Goal: Task Accomplishment & Management: Manage account settings

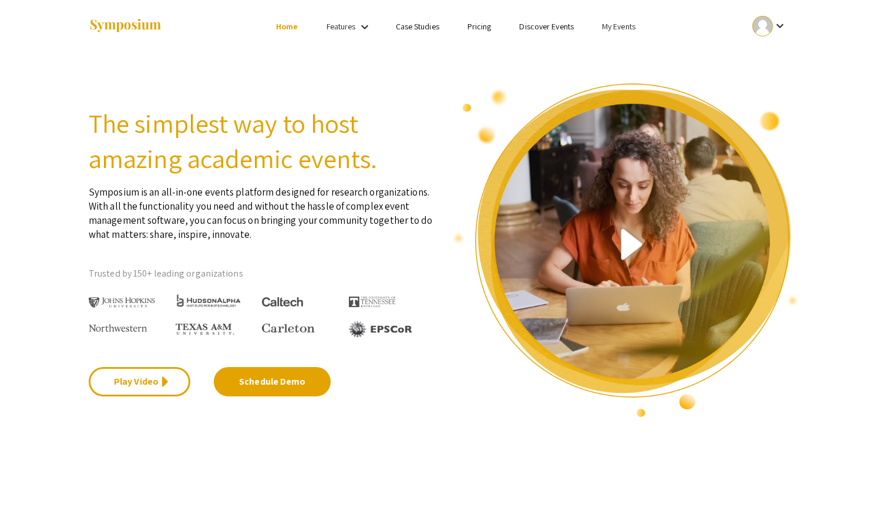
click at [626, 22] on link "My Events" at bounding box center [618, 26] width 33 height 11
click at [623, 49] on button "Events I've organized" at bounding box center [637, 52] width 100 height 28
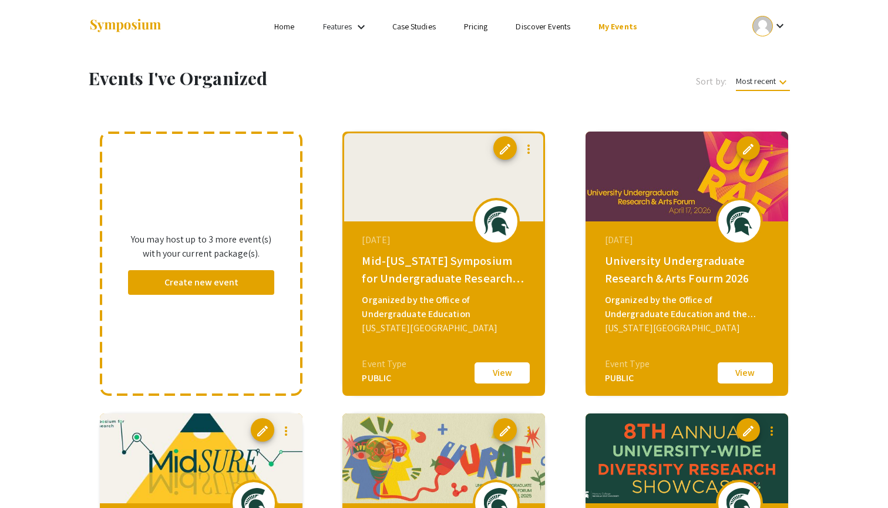
click at [503, 153] on span "edit" at bounding box center [505, 149] width 14 height 14
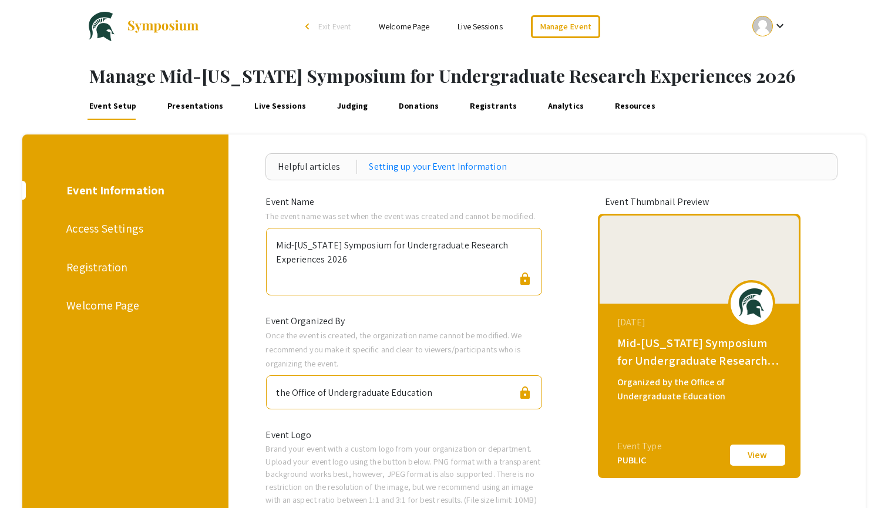
click at [83, 268] on div "Registration" at bounding box center [123, 267] width 114 height 18
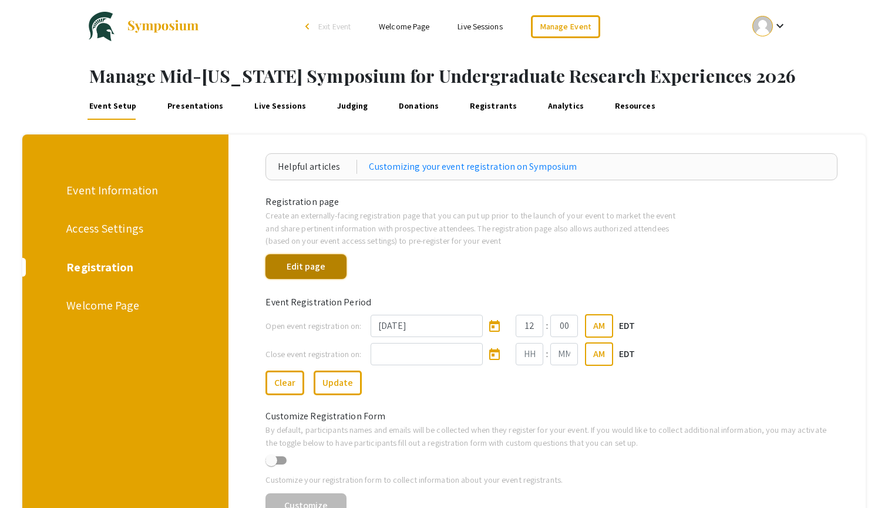
click at [314, 269] on button "Edit page" at bounding box center [306, 266] width 80 height 25
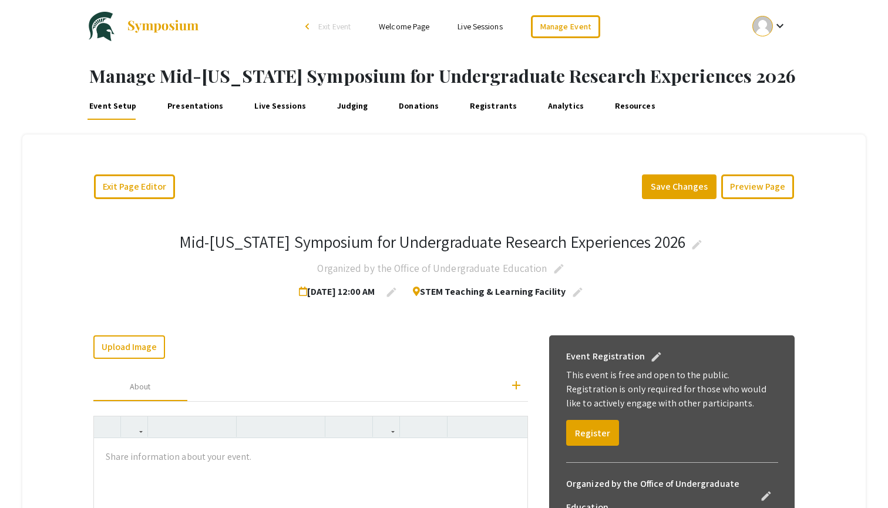
click at [773, 18] on div "keyboard_arrow_down" at bounding box center [770, 26] width 41 height 26
click at [294, 201] on div at bounding box center [444, 254] width 888 height 508
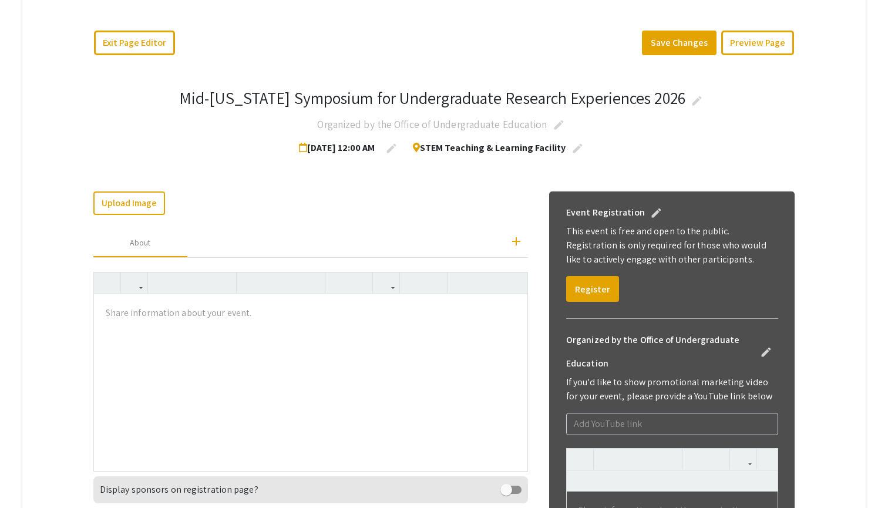
scroll to position [145, 0]
click at [226, 387] on div at bounding box center [311, 382] width 434 height 176
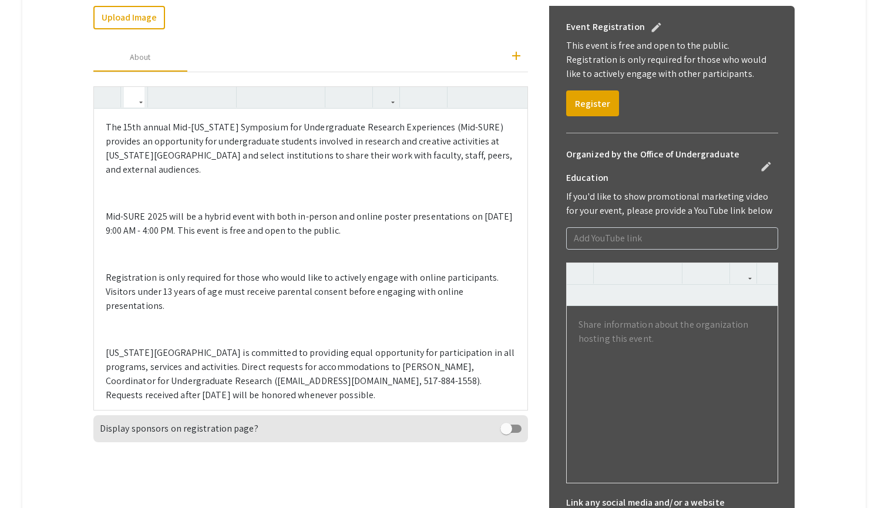
scroll to position [331, 0]
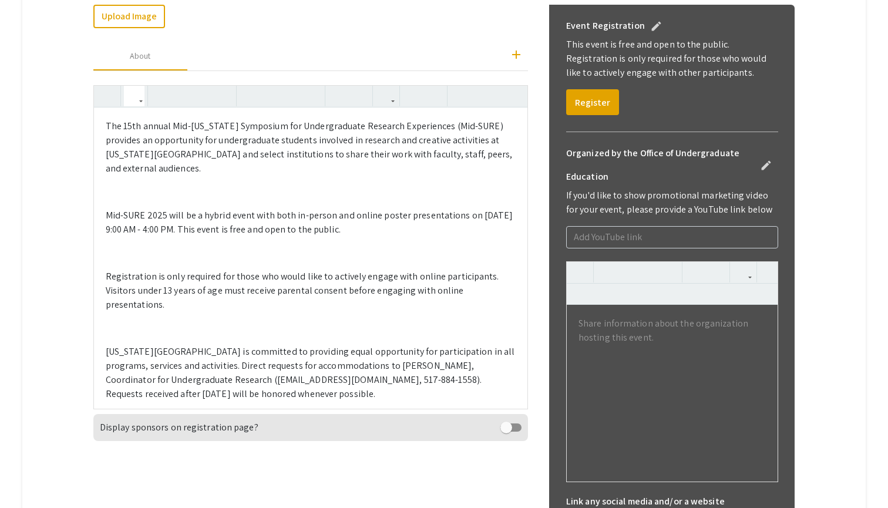
click at [129, 128] on p "The 15th annual Mid-[US_STATE] Symposium for Undergraduate Research Experiences…" at bounding box center [311, 147] width 411 height 56
click at [496, 213] on p "Mid-SURE 2025 will be a hybrid event with both in-person and online poster pres…" at bounding box center [311, 223] width 411 height 28
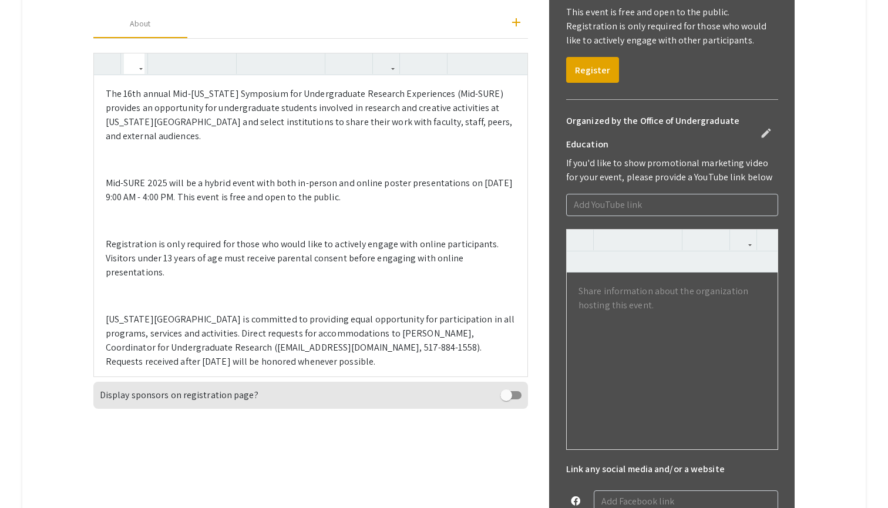
scroll to position [364, 0]
click at [408, 319] on p "[US_STATE][GEOGRAPHIC_DATA] is committed to providing equal opportunity for par…" at bounding box center [311, 339] width 411 height 56
click at [407, 318] on p "[US_STATE][GEOGRAPHIC_DATA] is committed to providing equal opportunity for par…" at bounding box center [311, 339] width 411 height 56
click at [387, 317] on p "[US_STATE][GEOGRAPHIC_DATA] is committed to providing equal opportunity for par…" at bounding box center [311, 339] width 411 height 56
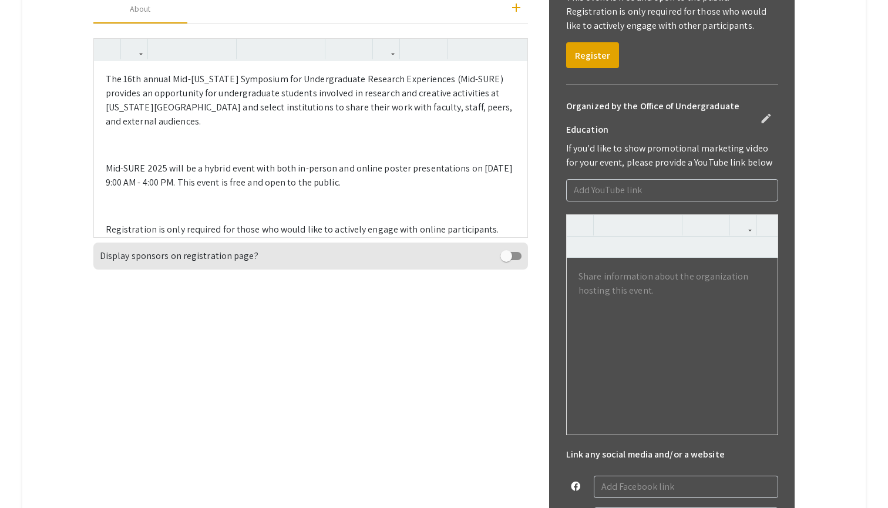
scroll to position [384, 0]
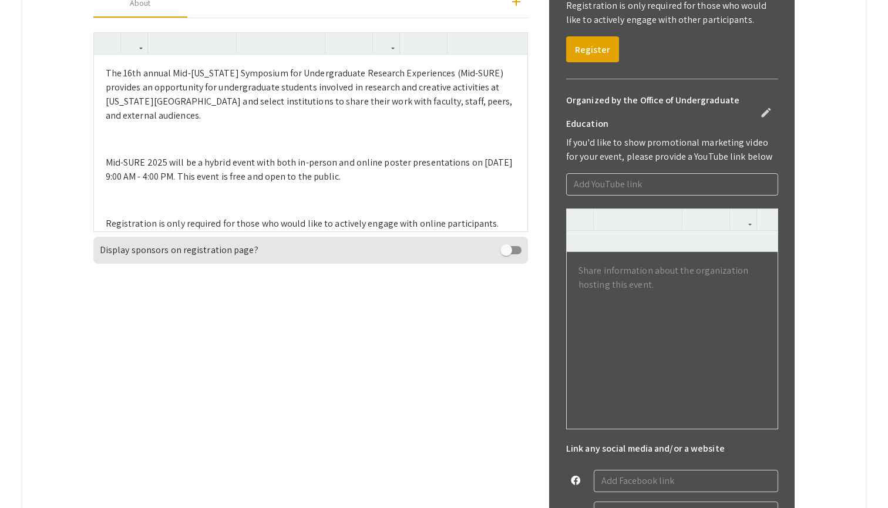
click at [165, 160] on p "Mid-SURE 2025 will be a hybrid event with both in-person and online poster pres…" at bounding box center [311, 170] width 411 height 28
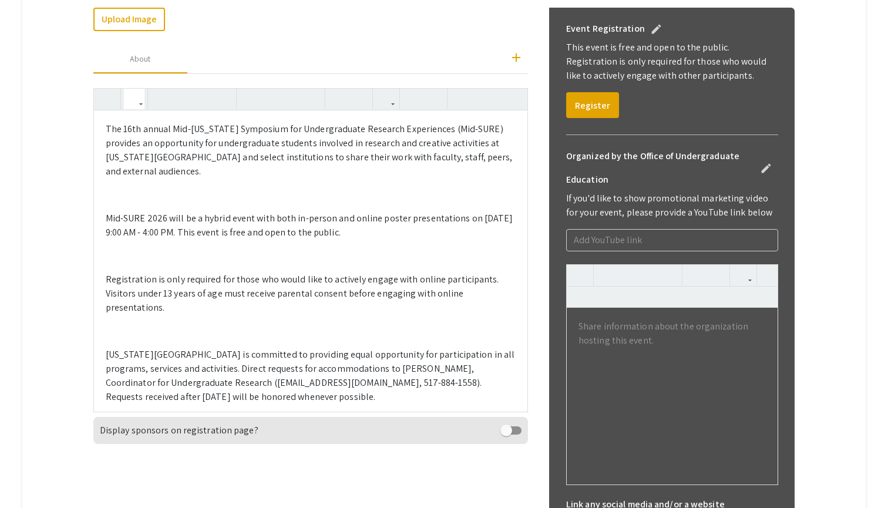
scroll to position [329, 0]
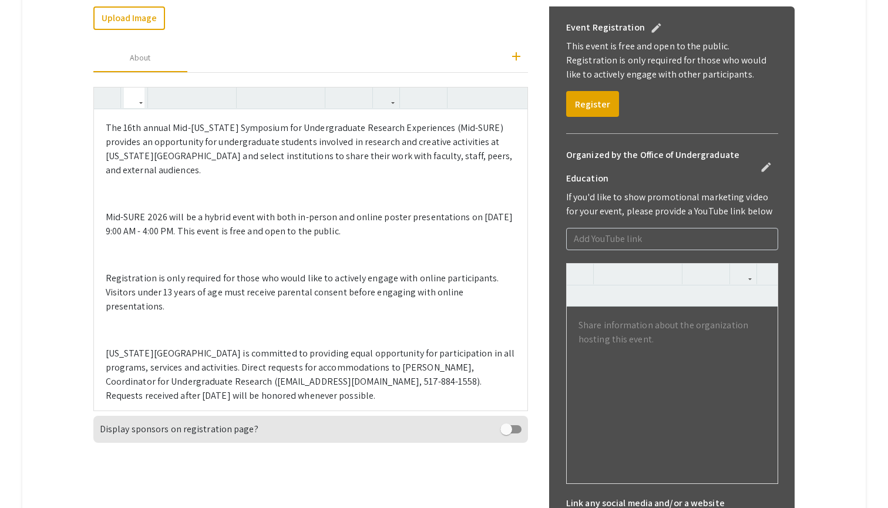
click at [125, 220] on p "Mid-SURE 2026 will be a hybrid event with both in-person and online poster pres…" at bounding box center [311, 224] width 411 height 28
click at [459, 126] on p "The 16th annual Mid-[US_STATE] Symposium for Undergraduate Research Experiences…" at bounding box center [311, 149] width 411 height 56
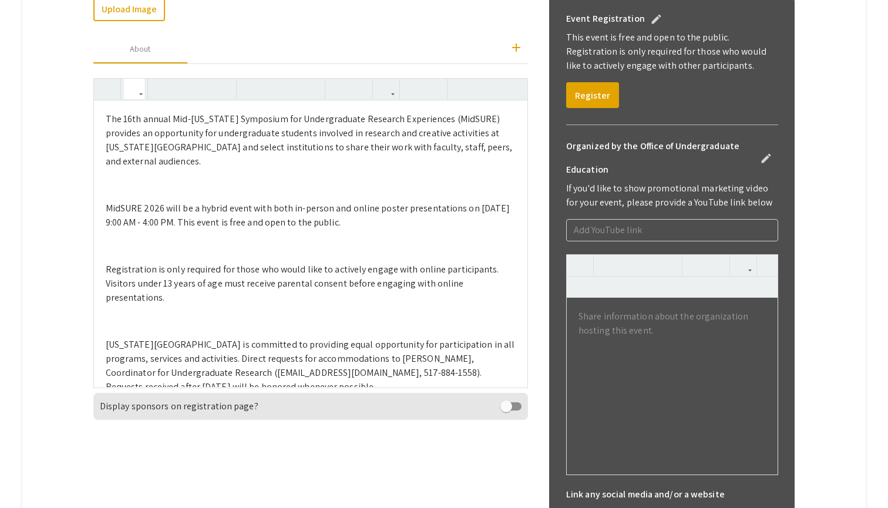
scroll to position [340, 0]
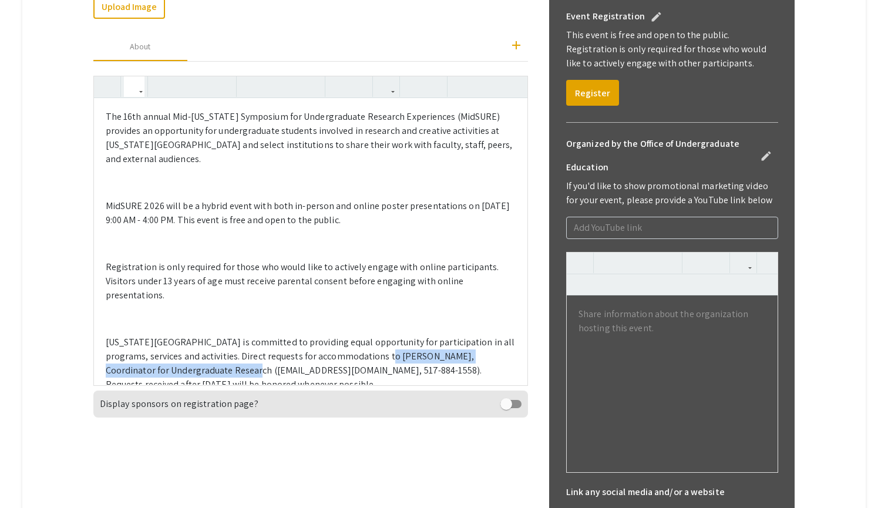
drag, startPoint x: 351, startPoint y: 329, endPoint x: 203, endPoint y: 342, distance: 148.6
click at [203, 342] on p "[US_STATE][GEOGRAPHIC_DATA] is committed to providing equal opportunity for par…" at bounding box center [311, 363] width 411 height 56
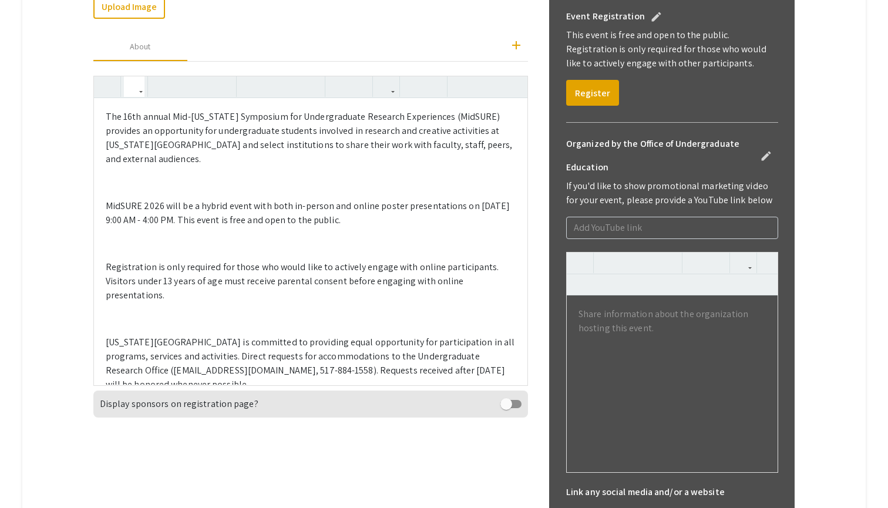
click at [143, 341] on p "[US_STATE][GEOGRAPHIC_DATA] is committed to providing equal opportunity for par…" at bounding box center [311, 363] width 411 height 56
click at [235, 342] on p "[US_STATE][GEOGRAPHIC_DATA] is committed to providing equal opportunity for par…" at bounding box center [311, 363] width 411 height 56
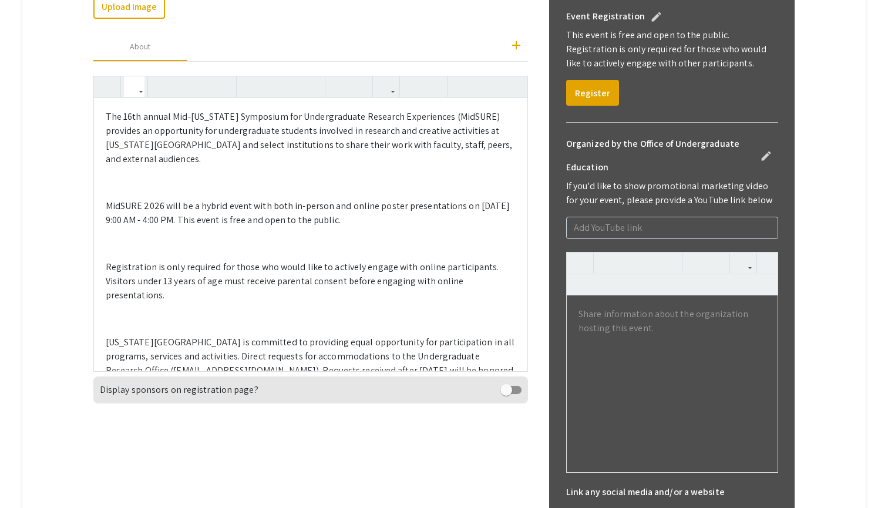
click at [307, 341] on p "[US_STATE][GEOGRAPHIC_DATA] is committed to providing equal opportunity for par…" at bounding box center [311, 363] width 411 height 56
click at [327, 345] on p "[US_STATE][GEOGRAPHIC_DATA] is committed to providing equal opportunity for par…" at bounding box center [311, 363] width 411 height 56
type textarea "<p>The 16th annual Mid-[US_STATE] Symposium for Undergraduate Research Experien…"
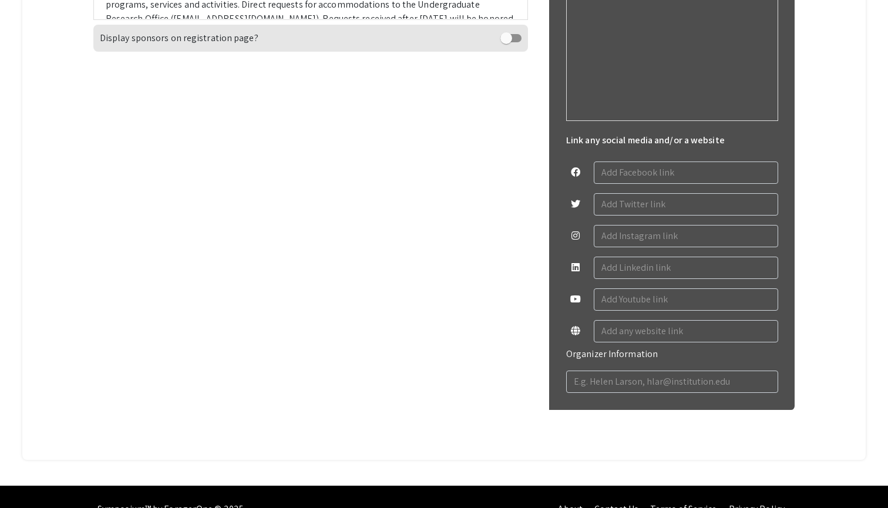
scroll to position [688, 0]
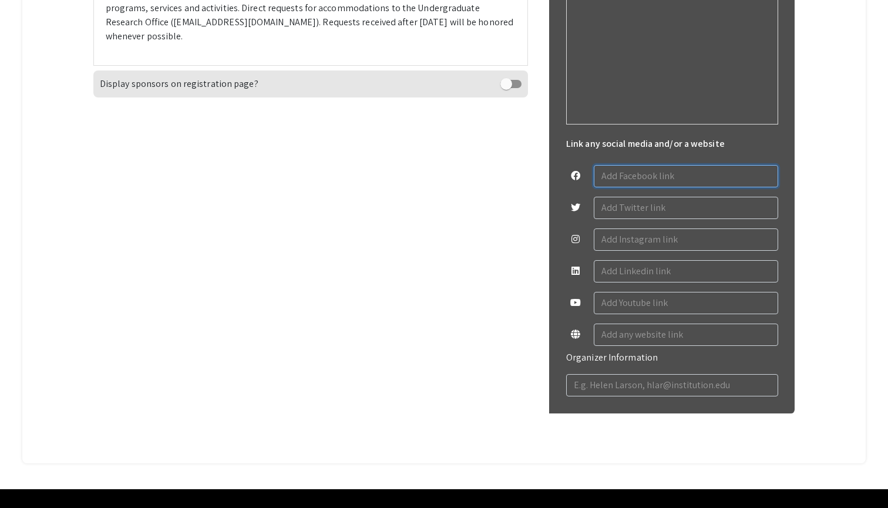
click at [650, 174] on input "text" at bounding box center [686, 176] width 184 height 22
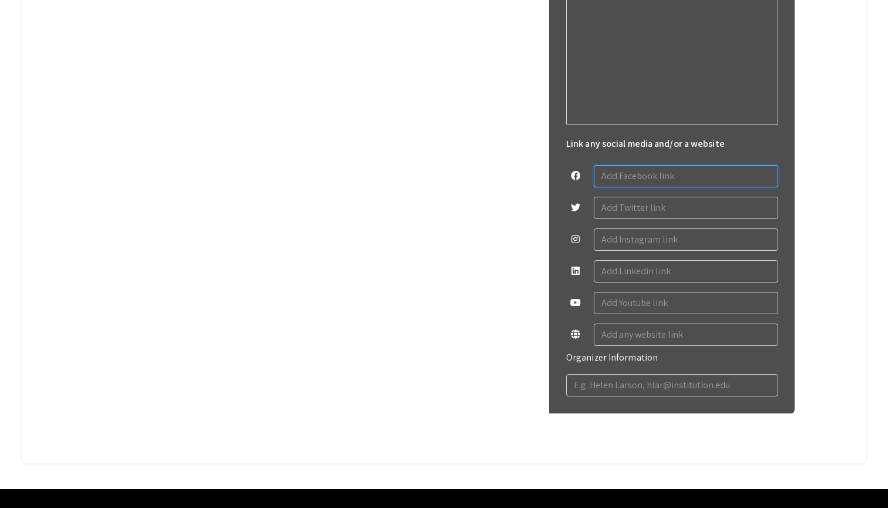
paste input "[URL][DOMAIN_NAME]"
type input "[URL][DOMAIN_NAME]"
click at [617, 207] on input "text" at bounding box center [686, 208] width 184 height 22
paste input "[URL][DOMAIN_NAME]"
type input "[URL][DOMAIN_NAME]"
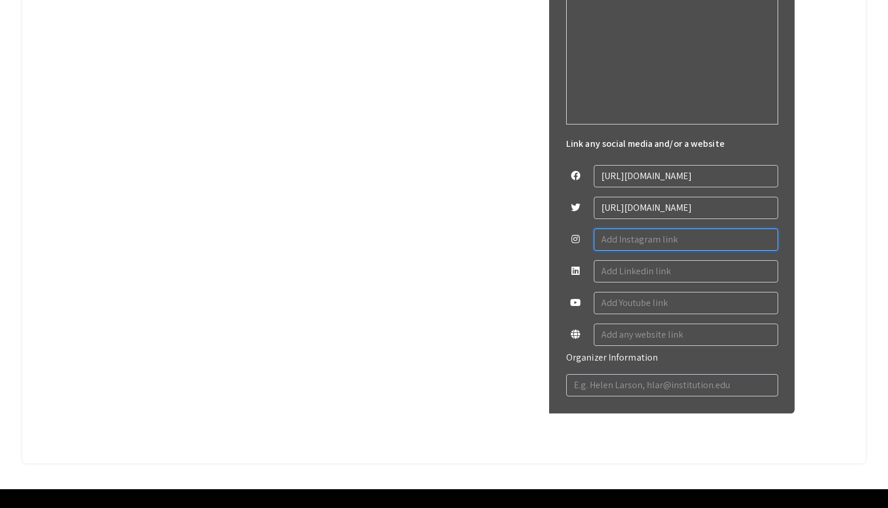
click at [663, 240] on input "text" at bounding box center [686, 240] width 184 height 22
paste input "[URL][DOMAIN_NAME]"
type input "[URL][DOMAIN_NAME]"
click at [621, 263] on input "text" at bounding box center [686, 271] width 184 height 22
paste input "[URL][DOMAIN_NAME]"
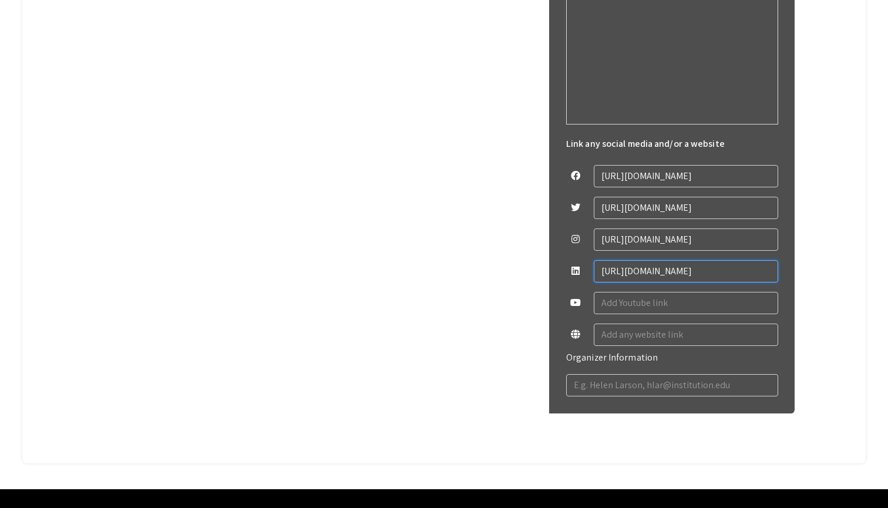
type input "[URL][DOMAIN_NAME]"
click at [634, 301] on input "text" at bounding box center [686, 303] width 184 height 22
paste input "[URL][DOMAIN_NAME]"
type input "[URL][DOMAIN_NAME]"
click at [608, 335] on input "text" at bounding box center [686, 335] width 184 height 22
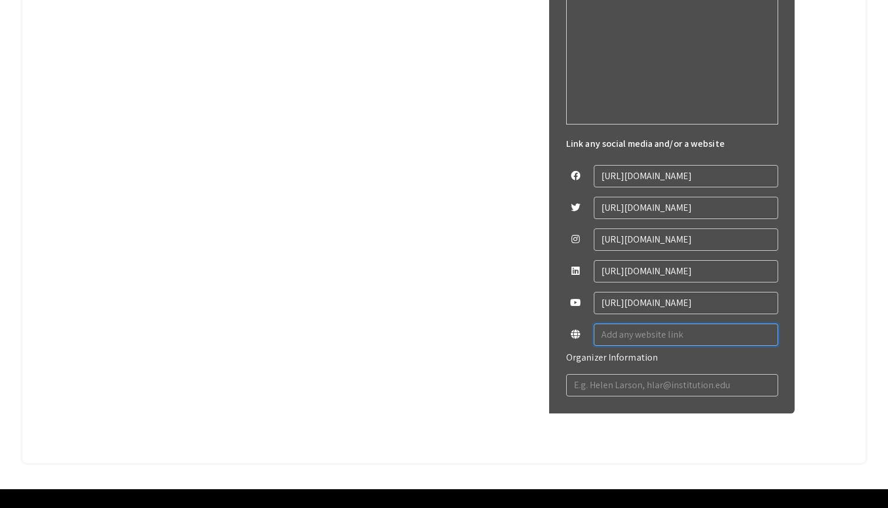
paste input "[URL][DOMAIN_NAME]"
type input "[URL][DOMAIN_NAME]"
click at [631, 391] on input "text" at bounding box center [672, 385] width 212 height 22
paste input "Undergraduate Research, [EMAIL_ADDRESS][DOMAIN_NAME]"
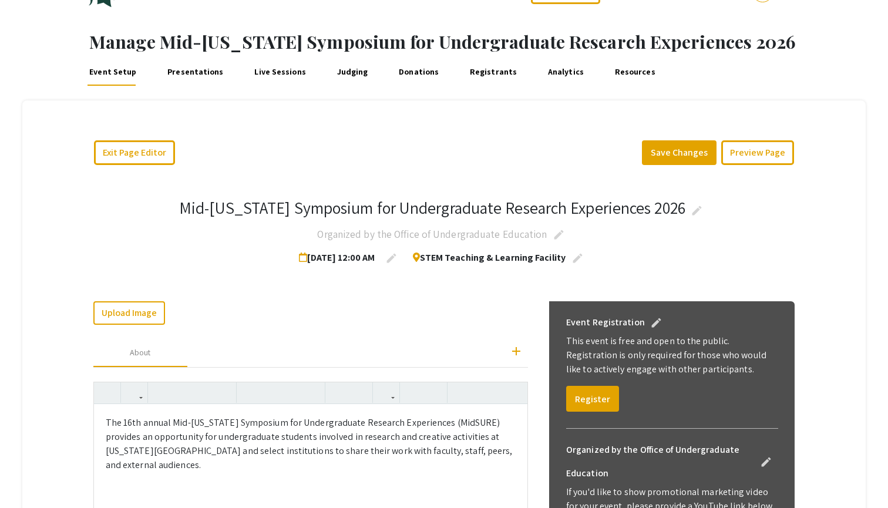
scroll to position [23, 0]
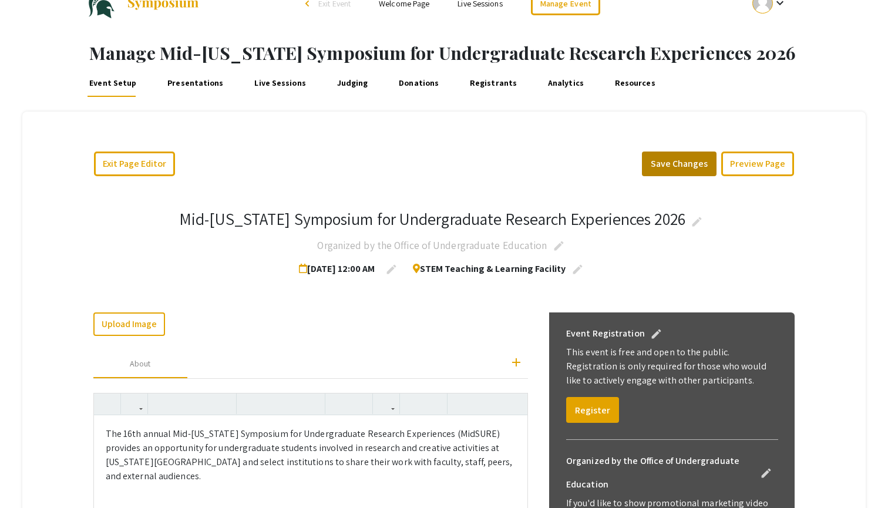
type input "Undergraduate Research, [EMAIL_ADDRESS][DOMAIN_NAME]"
click at [664, 166] on button "Save Changes" at bounding box center [679, 164] width 75 height 25
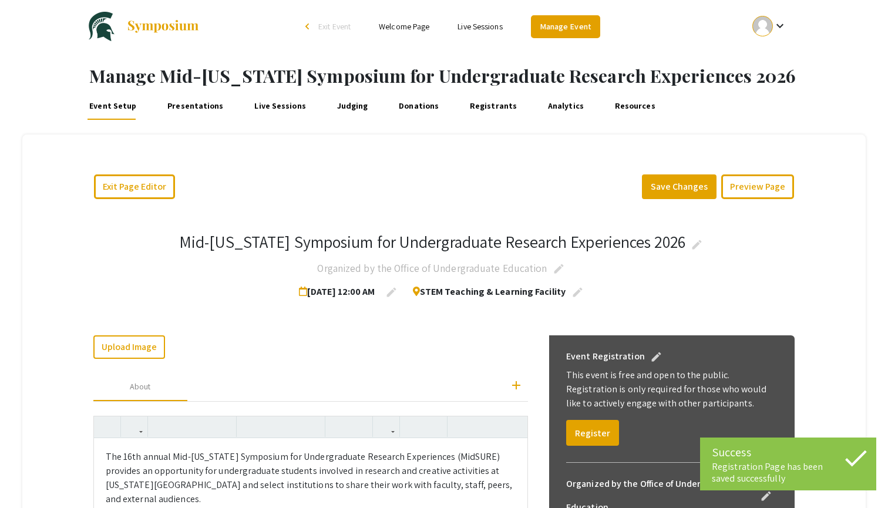
scroll to position [0, 0]
click at [751, 25] on div "keyboard_arrow_down" at bounding box center [770, 26] width 41 height 26
click at [748, 49] on button "My Account" at bounding box center [776, 58] width 72 height 28
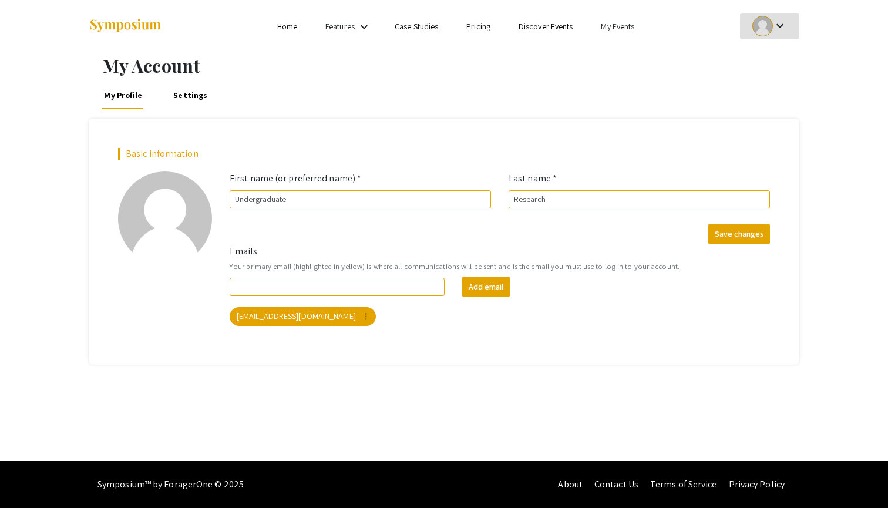
click at [630, 26] on link "My Events" at bounding box center [617, 26] width 33 height 11
click at [622, 49] on button "Events I've organized" at bounding box center [637, 52] width 100 height 28
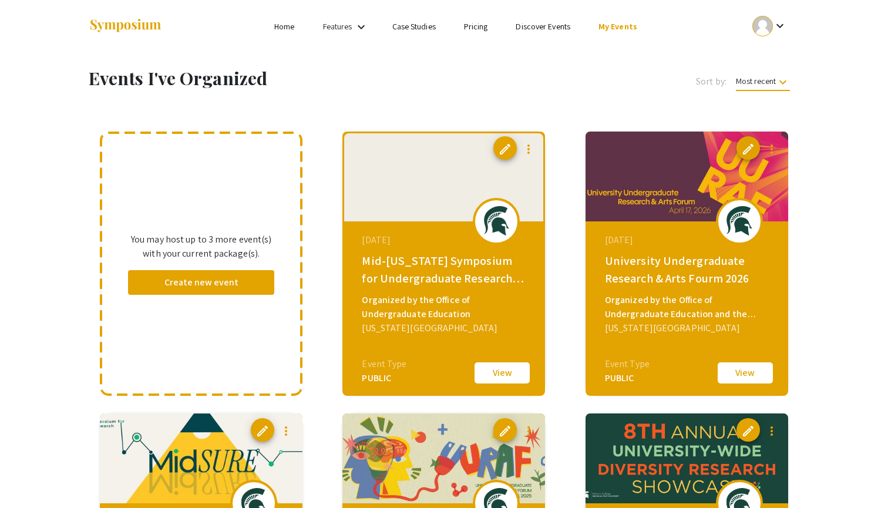
click at [744, 151] on span "edit" at bounding box center [748, 149] width 14 height 14
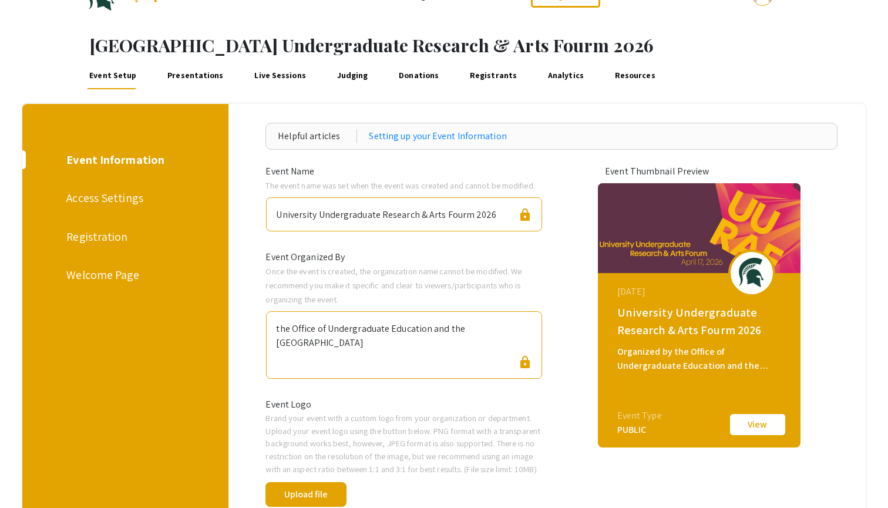
scroll to position [33, 0]
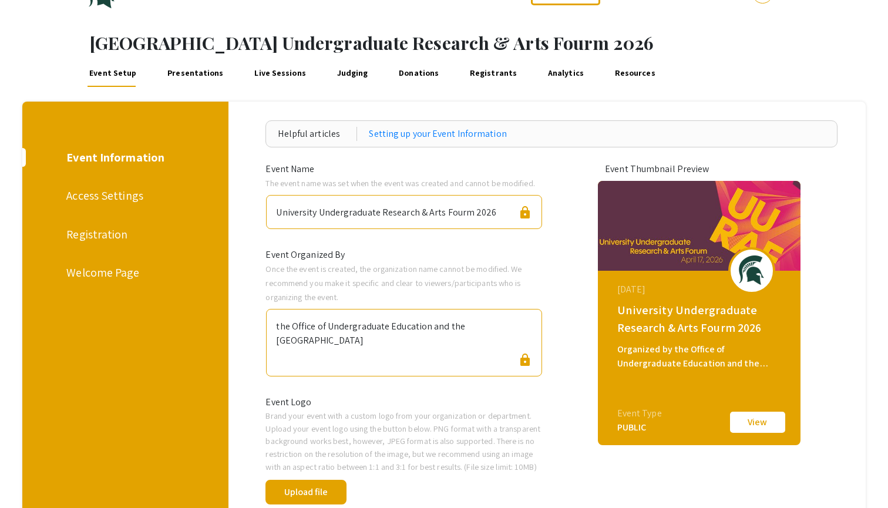
click at [110, 226] on div "Registration" at bounding box center [123, 235] width 114 height 18
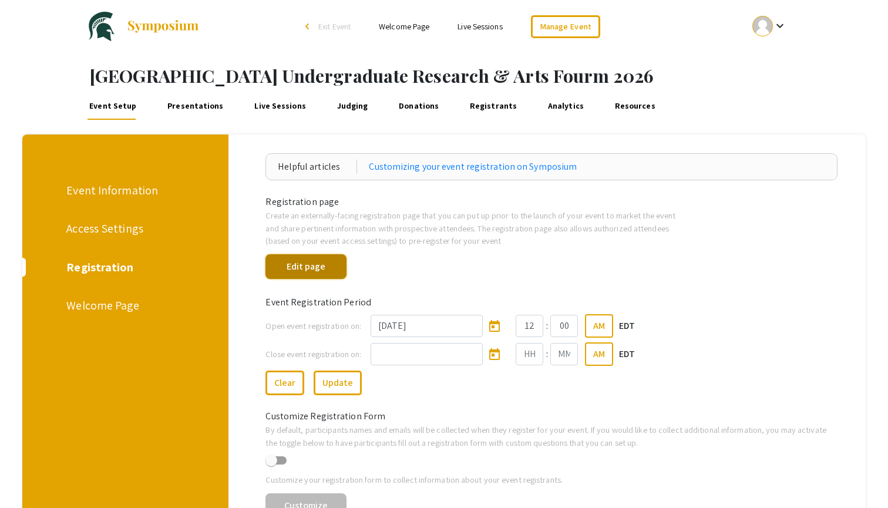
click at [304, 270] on button "Edit page" at bounding box center [306, 266] width 80 height 25
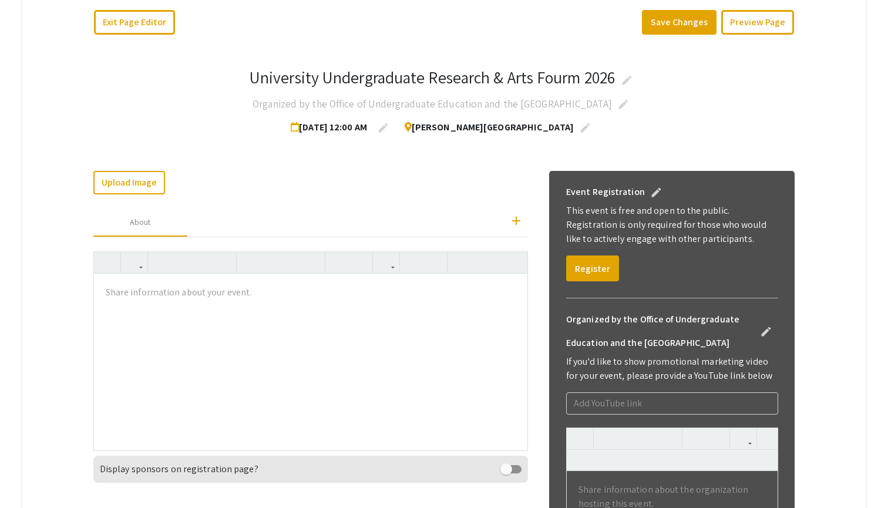
scroll to position [167, 0]
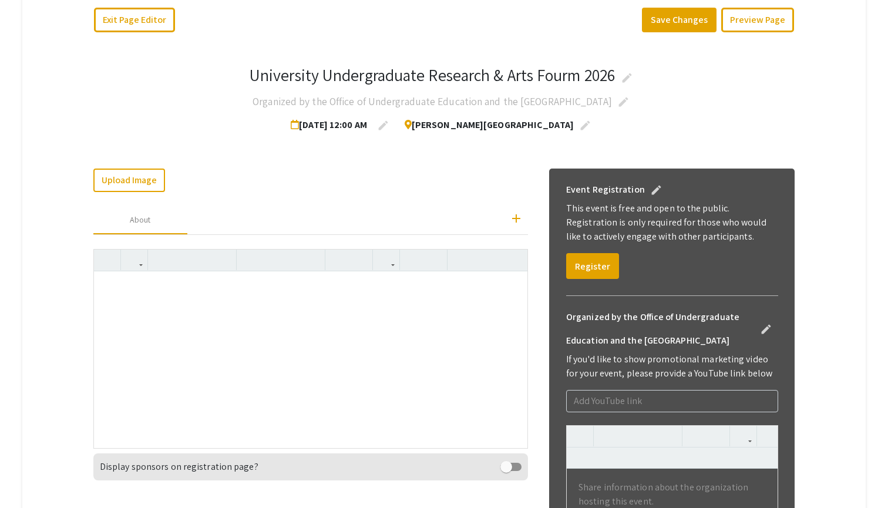
click at [250, 377] on div at bounding box center [311, 359] width 434 height 176
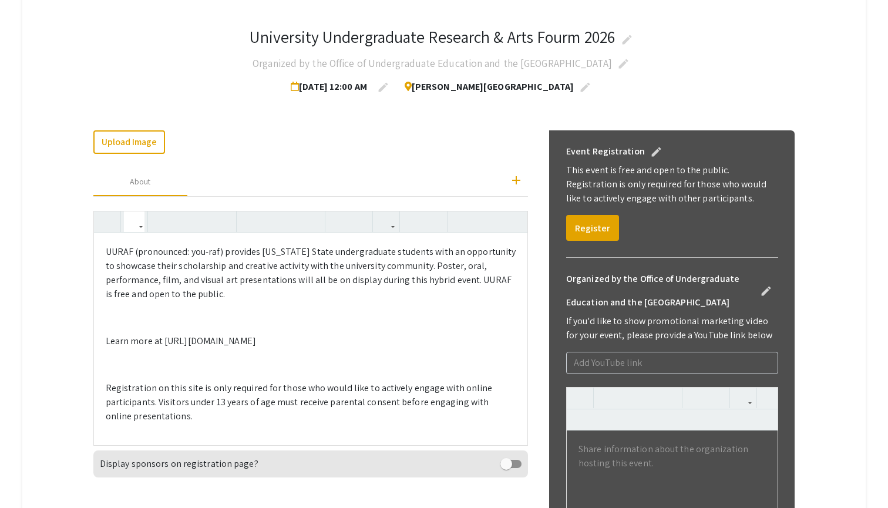
scroll to position [210, 0]
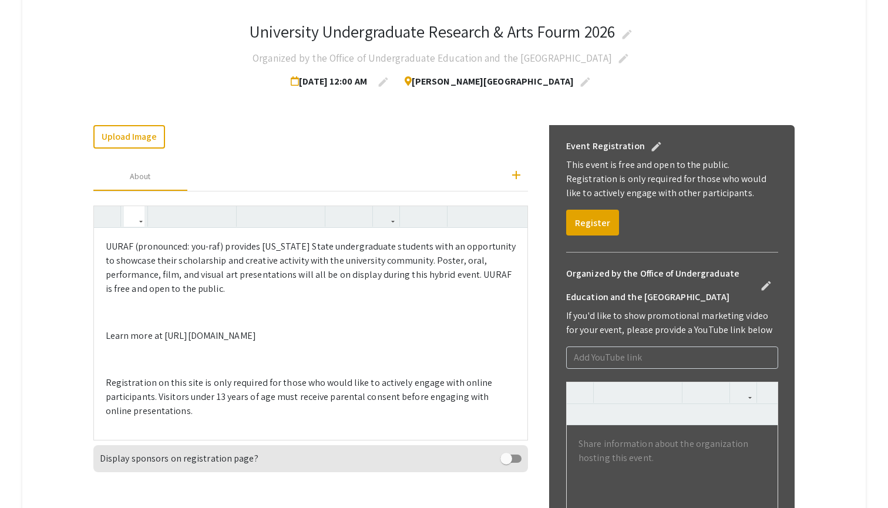
drag, startPoint x: 323, startPoint y: 337, endPoint x: 162, endPoint y: 340, distance: 160.4
click at [162, 340] on p "Learn more at [URL][DOMAIN_NAME]" at bounding box center [311, 336] width 411 height 14
copy p "[URL][DOMAIN_NAME]"
drag, startPoint x: 322, startPoint y: 338, endPoint x: 162, endPoint y: 337, distance: 159.8
click at [162, 337] on p "Learn more at [URL][DOMAIN_NAME]" at bounding box center [311, 336] width 411 height 14
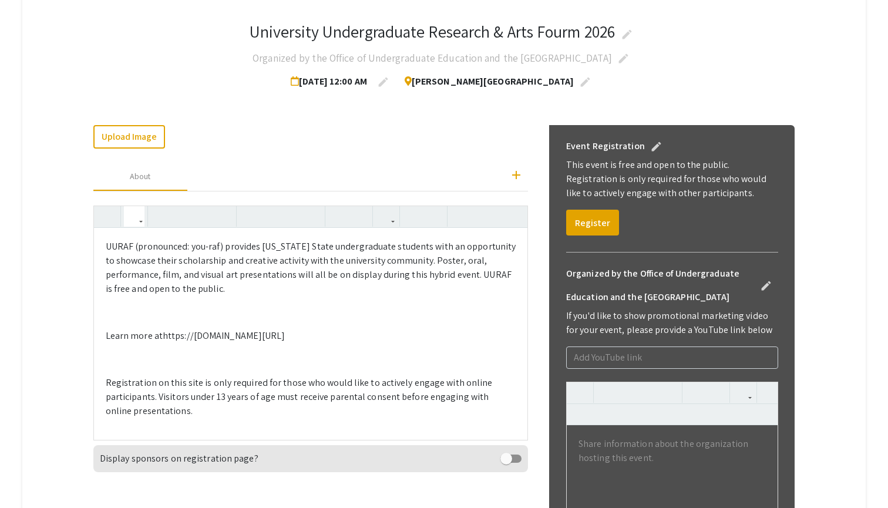
click at [159, 338] on p "Learn more athttps://[DOMAIN_NAME][URL]" at bounding box center [311, 336] width 411 height 14
type textarea "<p>UURAF (pronounced: you-raf) provides [US_STATE] State undergraduate students…"
drag, startPoint x: 271, startPoint y: 334, endPoint x: 162, endPoint y: 337, distance: 109.3
click at [162, 337] on p "Learn more at [URL][DOMAIN_NAME]" at bounding box center [311, 336] width 411 height 14
click at [395, 221] on button "button" at bounding box center [386, 216] width 21 height 21
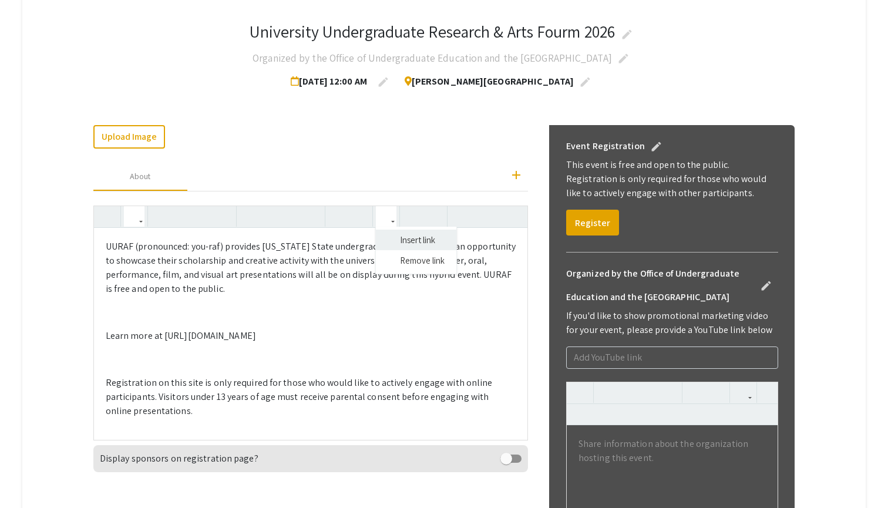
click at [390, 236] on body "Skip navigation arrow_back_ios Exit Event Welcome Page Live Sessions Manage Eve…" at bounding box center [444, 44] width 888 height 508
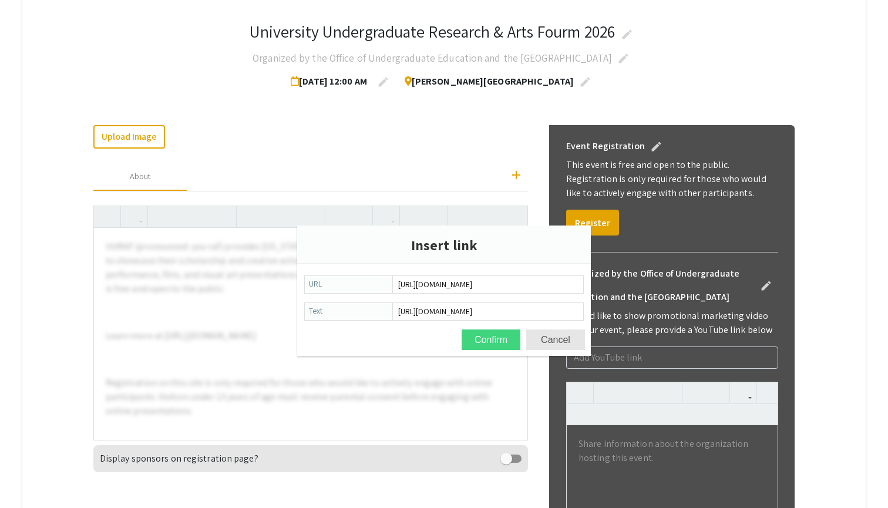
type input "[URL][DOMAIN_NAME]"
click at [493, 338] on button "Confirm" at bounding box center [491, 340] width 59 height 21
type textarea "<p>UURAF (pronounced: you-raf) provides [US_STATE] State undergraduate students…"
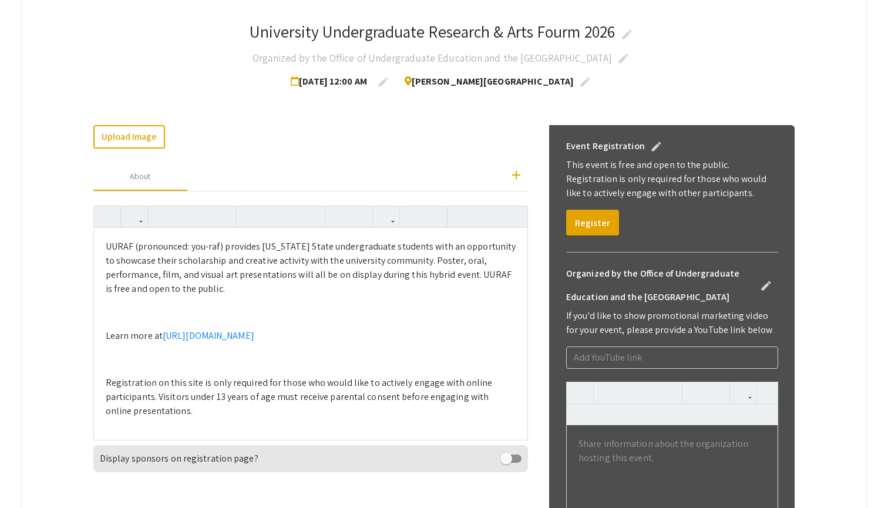
click at [239, 372] on div "UURAF (pronounced: you-raf) provides [US_STATE] State undergraduate students wi…" at bounding box center [311, 333] width 434 height 211
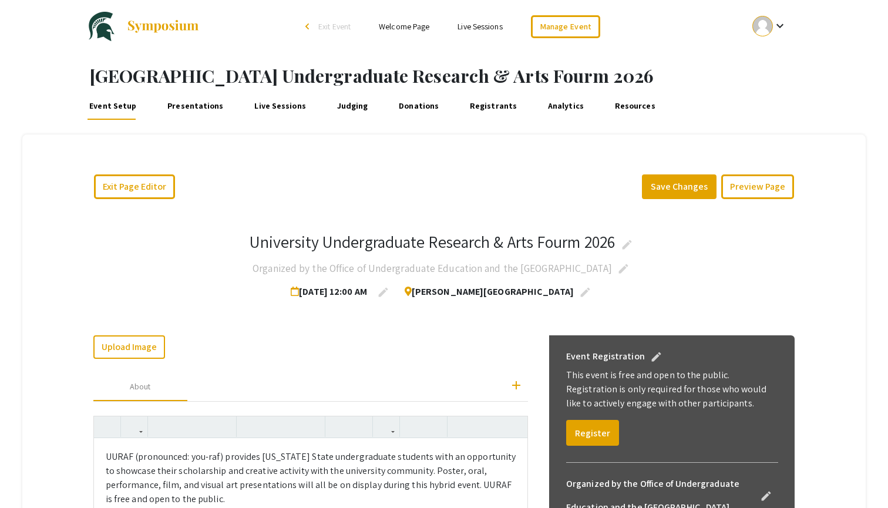
scroll to position [0, 0]
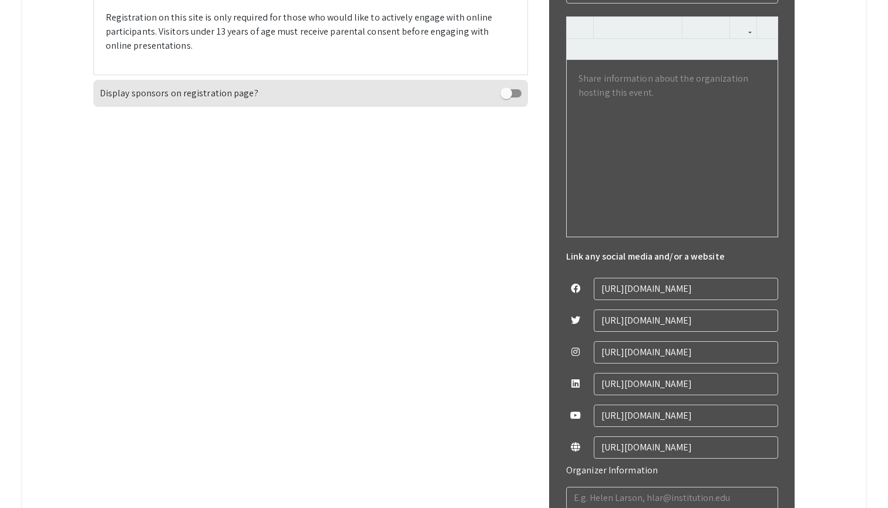
click at [435, 395] on div "Upload Image Change Image add About UURAF (pronounced: you-raf) provides [US_ST…" at bounding box center [310, 161] width 435 height 802
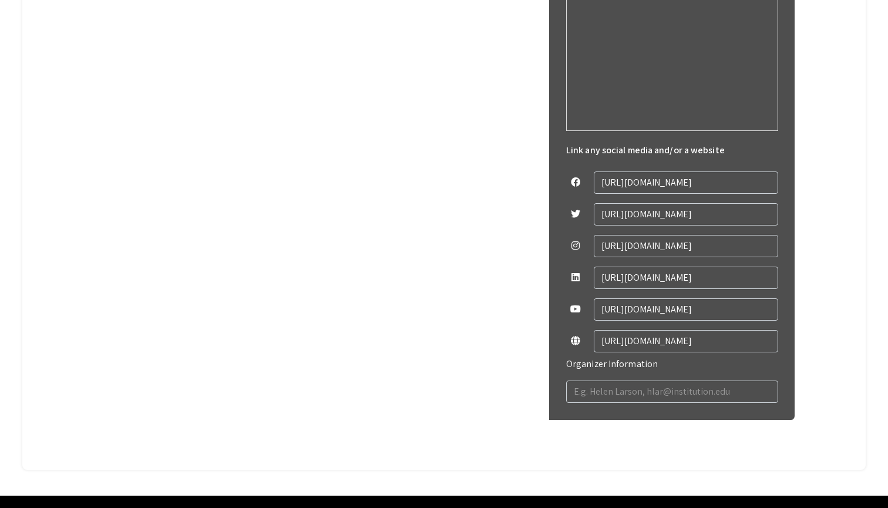
scroll to position [683, 0]
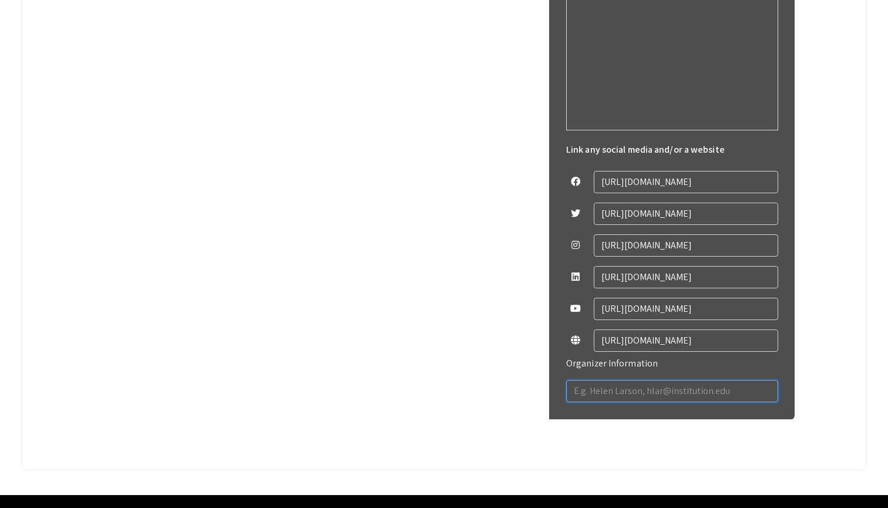
click at [603, 389] on input "text" at bounding box center [672, 391] width 212 height 22
paste input "Undergraduate Research, [EMAIL_ADDRESS][DOMAIN_NAME]"
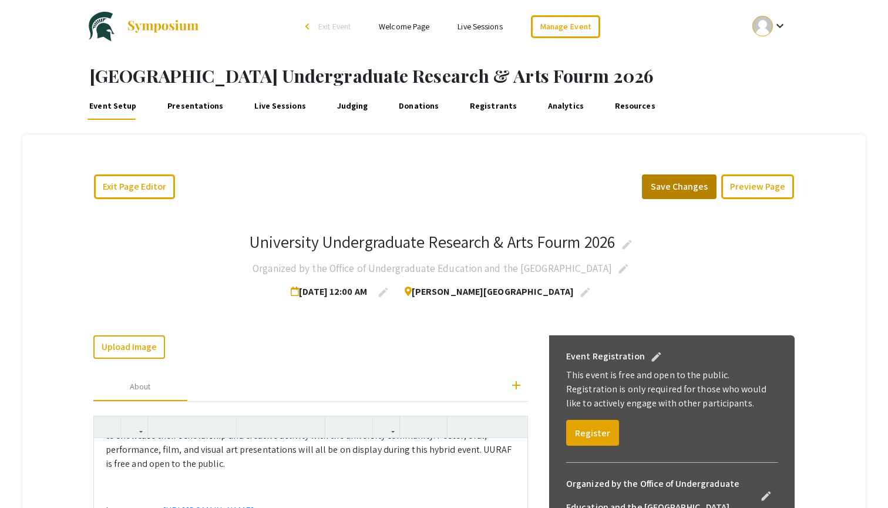
scroll to position [0, 0]
type input "Undergraduate Research, [EMAIL_ADDRESS][DOMAIN_NAME]"
click at [683, 193] on button "Save Changes" at bounding box center [679, 186] width 75 height 25
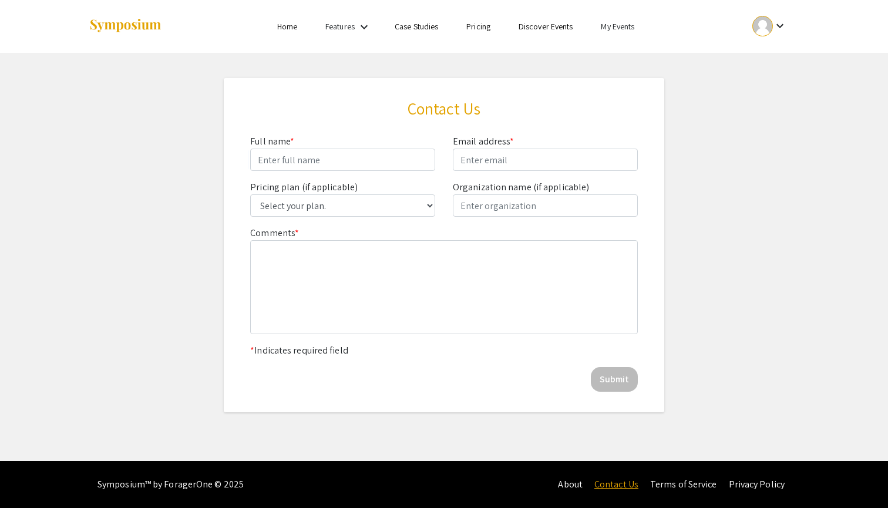
click at [632, 488] on link "Contact Us" at bounding box center [616, 484] width 44 height 12
click at [139, 31] on img at bounding box center [125, 26] width 73 height 16
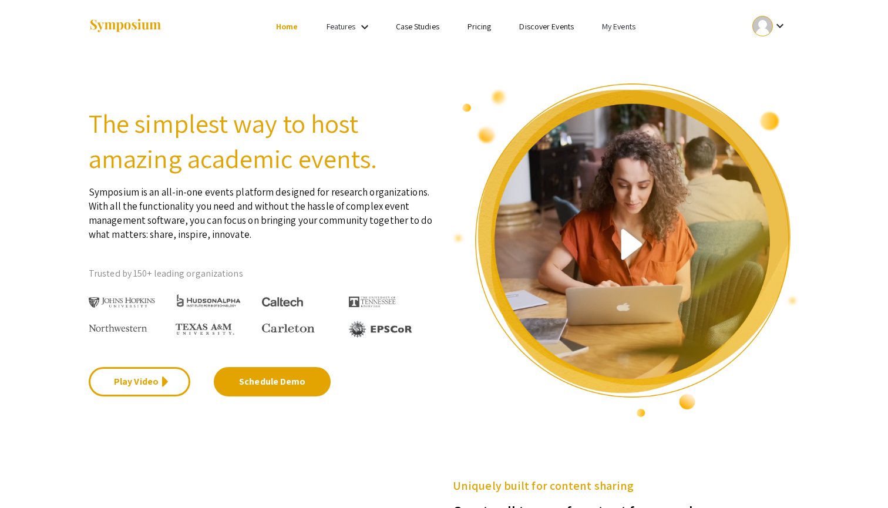
click at [618, 26] on link "My Events" at bounding box center [618, 26] width 33 height 11
click at [609, 51] on button "Events I've organized" at bounding box center [637, 52] width 100 height 28
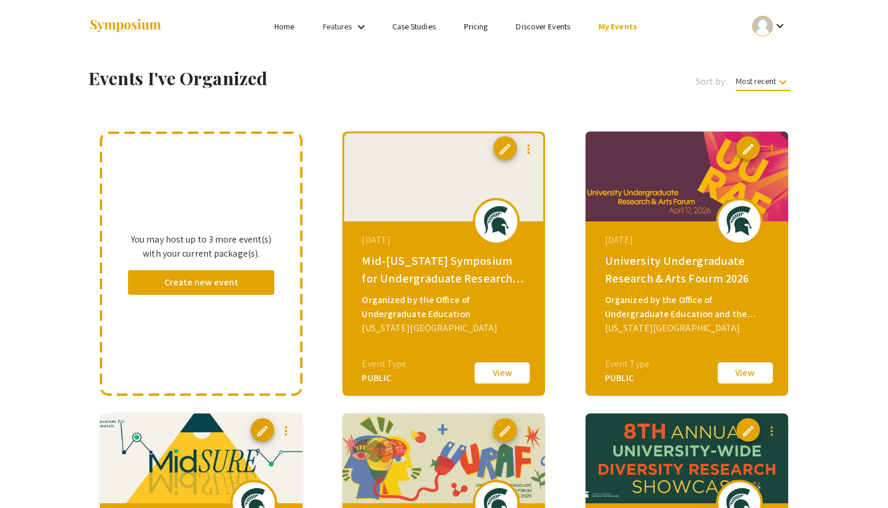
click at [257, 425] on span "edit" at bounding box center [263, 431] width 14 height 14
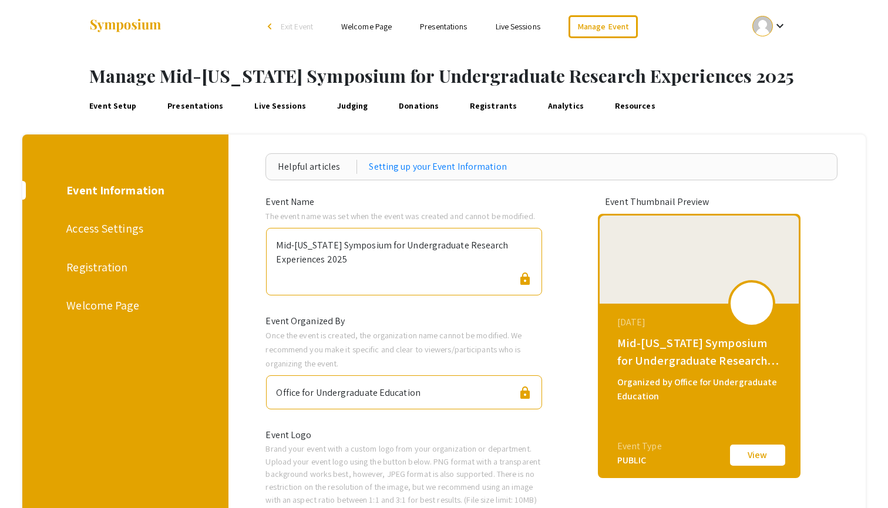
click at [265, 432] on div "Event Logo" at bounding box center [404, 435] width 295 height 14
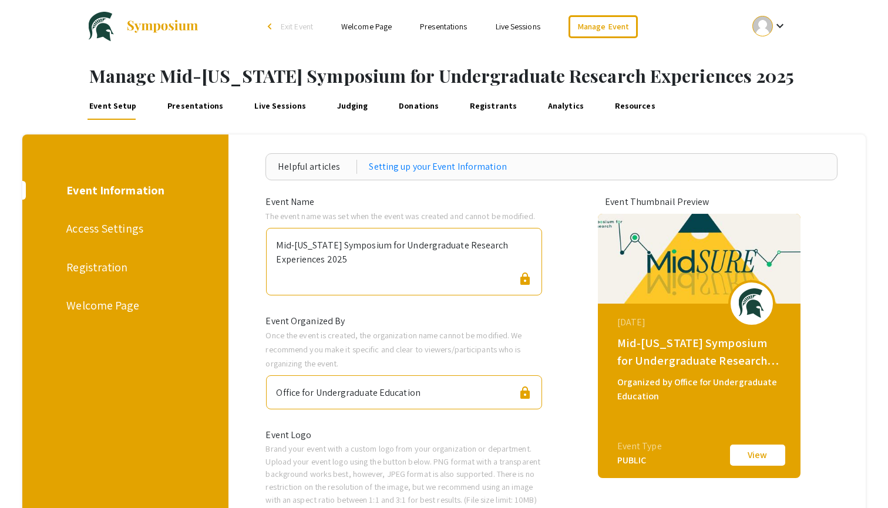
click at [98, 267] on div "Registration" at bounding box center [123, 267] width 114 height 18
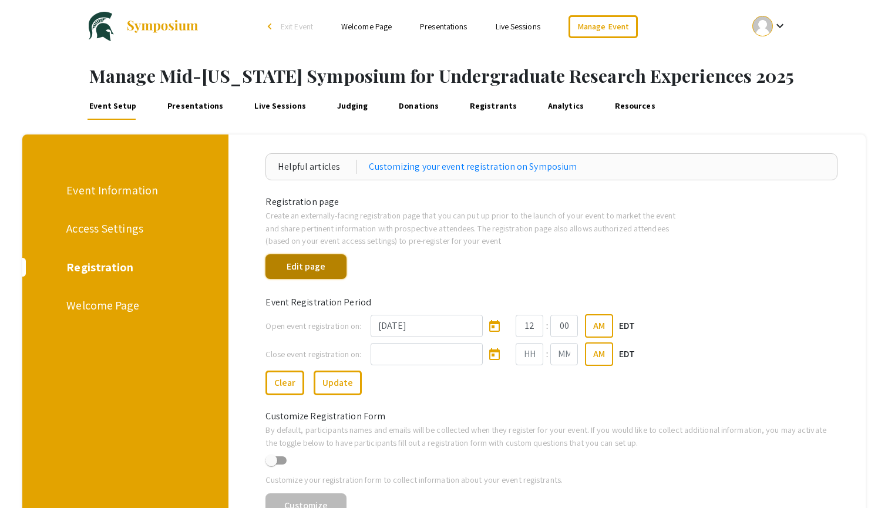
click at [304, 271] on button "Edit page" at bounding box center [306, 266] width 80 height 25
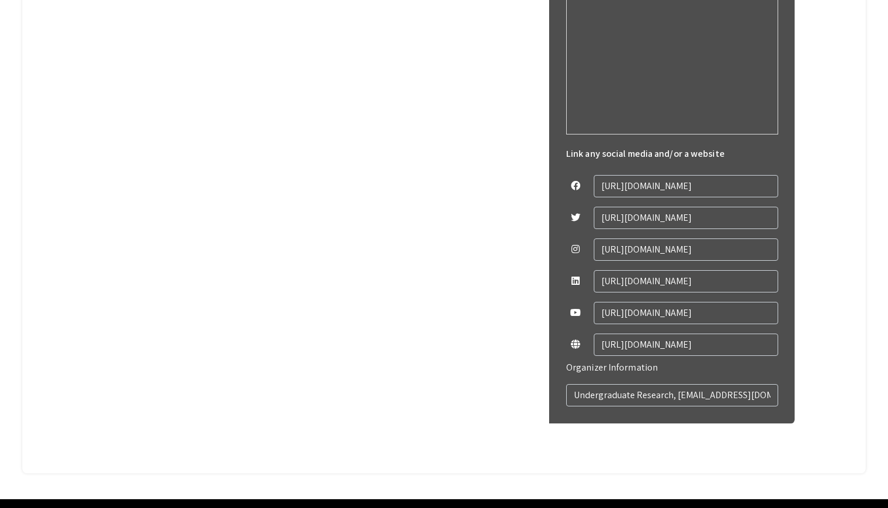
scroll to position [687, 0]
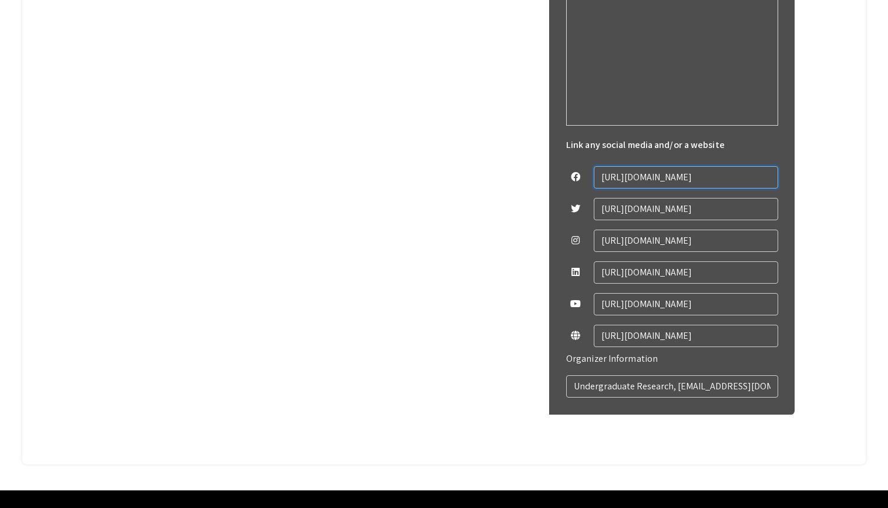
click at [743, 183] on input "[URL][DOMAIN_NAME]" at bounding box center [686, 177] width 184 height 22
drag, startPoint x: 743, startPoint y: 180, endPoint x: 603, endPoint y: 177, distance: 139.8
click at [603, 177] on input "[URL][DOMAIN_NAME]" at bounding box center [686, 177] width 184 height 22
drag, startPoint x: 729, startPoint y: 213, endPoint x: 562, endPoint y: 203, distance: 167.1
click at [562, 203] on div "Organized by Office for Undergraduate Education edit If you'd like to show prom…" at bounding box center [672, 95] width 231 height 639
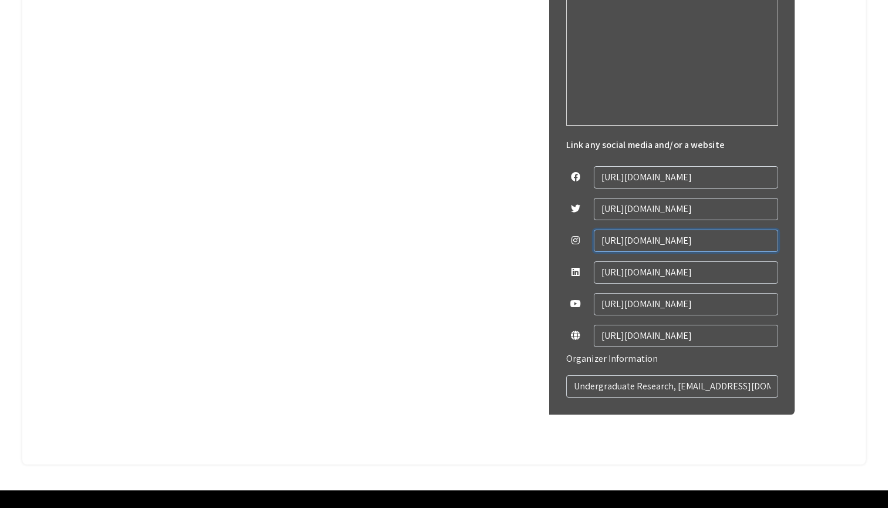
drag, startPoint x: 764, startPoint y: 244, endPoint x: 590, endPoint y: 234, distance: 173.6
click at [590, 234] on div "[URL][DOMAIN_NAME]" at bounding box center [672, 241] width 212 height 32
click at [687, 273] on input "[URL][DOMAIN_NAME]" at bounding box center [686, 272] width 184 height 22
drag, startPoint x: 601, startPoint y: 271, endPoint x: 834, endPoint y: 284, distance: 233.6
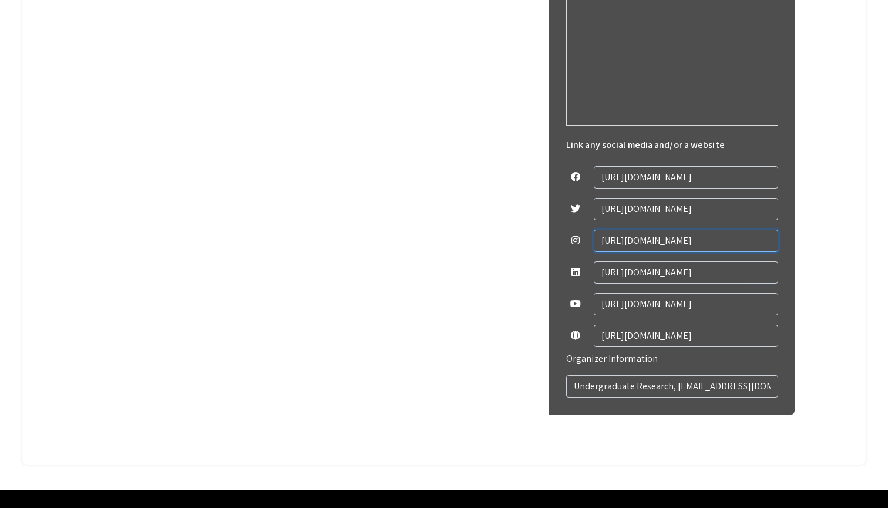
click at [609, 239] on input "[URL][DOMAIN_NAME]" at bounding box center [686, 241] width 184 height 22
drag, startPoint x: 603, startPoint y: 237, endPoint x: 816, endPoint y: 244, distance: 212.8
click at [641, 308] on input "[URL][DOMAIN_NAME]" at bounding box center [686, 304] width 184 height 22
drag, startPoint x: 598, startPoint y: 304, endPoint x: 796, endPoint y: 298, distance: 198.1
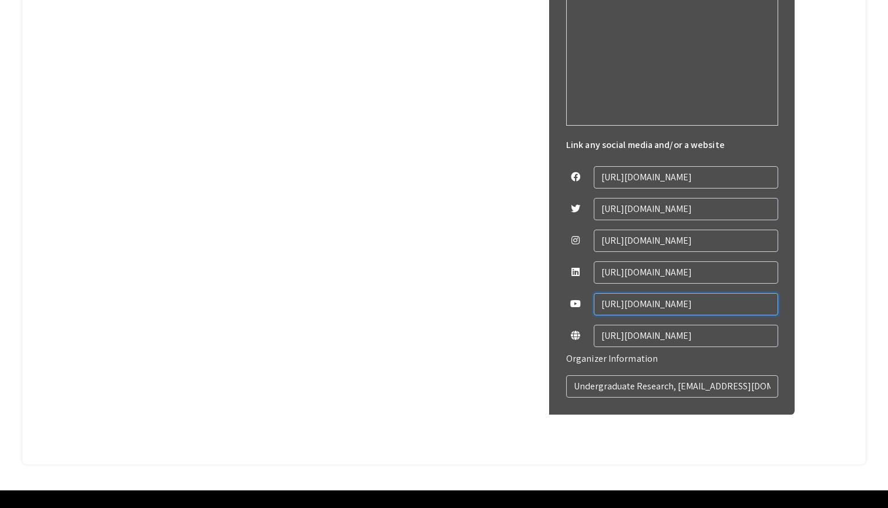
drag, startPoint x: 698, startPoint y: 339, endPoint x: 577, endPoint y: 334, distance: 121.1
click at [577, 334] on div "[URL][DOMAIN_NAME]" at bounding box center [672, 336] width 212 height 32
drag, startPoint x: 749, startPoint y: 388, endPoint x: 534, endPoint y: 373, distance: 215.5
click at [534, 373] on div "Change Image Remove Image add About The 15 th annual Mid-Michigan Symposium for…" at bounding box center [444, 42] width 702 height 816
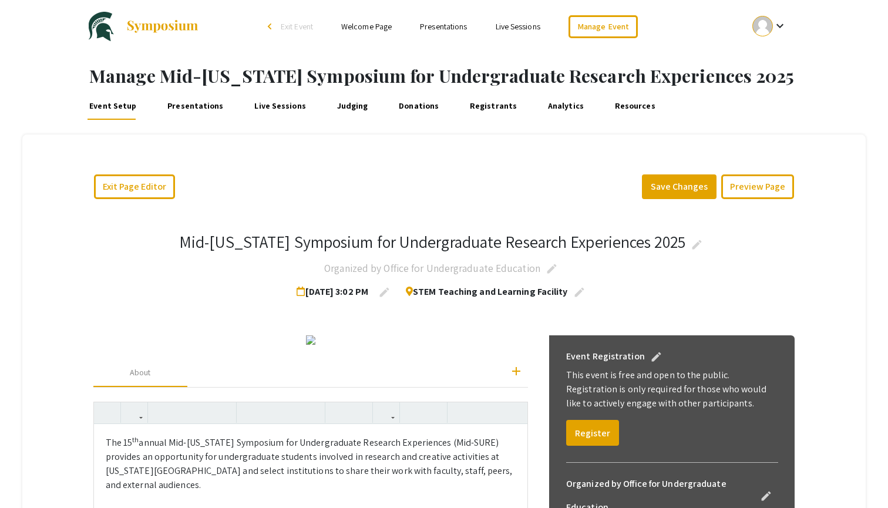
scroll to position [0, 0]
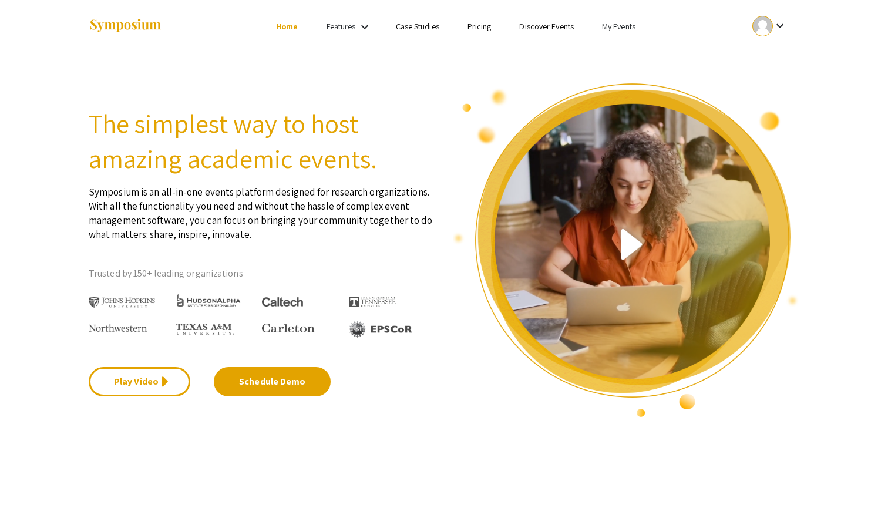
click at [613, 23] on link "My Events" at bounding box center [618, 26] width 33 height 11
click at [619, 53] on button "Events I've organized" at bounding box center [637, 52] width 100 height 28
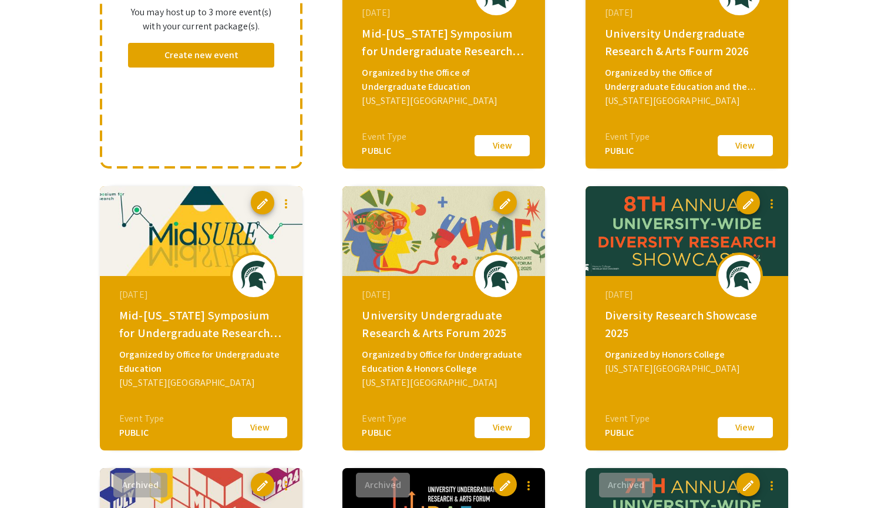
scroll to position [231, 0]
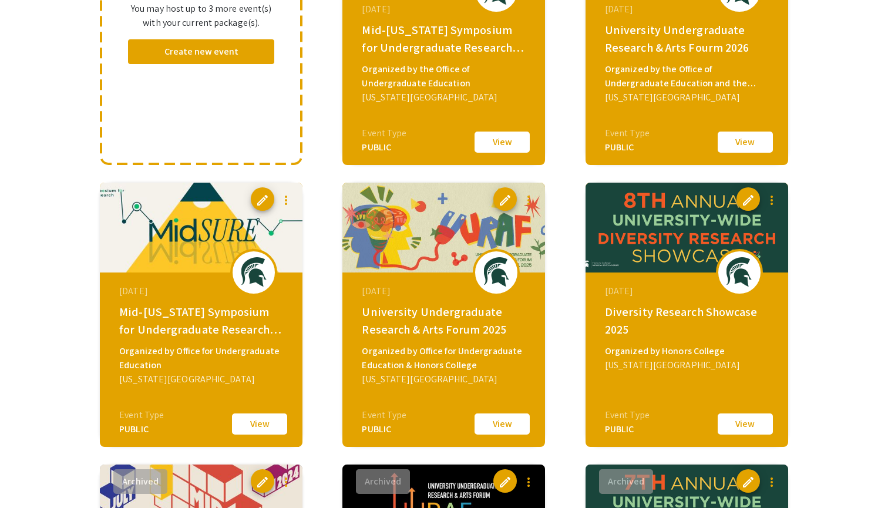
click at [256, 199] on span "edit" at bounding box center [263, 200] width 14 height 14
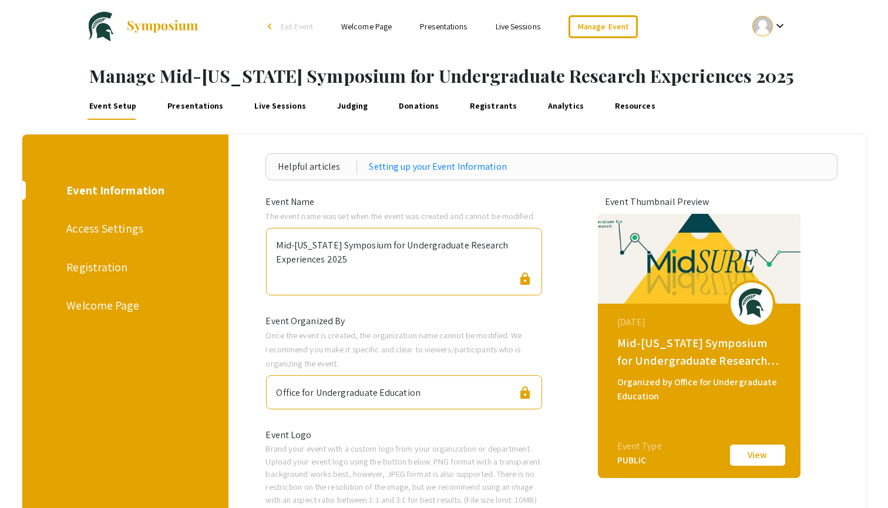
click at [102, 266] on div "Registration" at bounding box center [123, 267] width 114 height 18
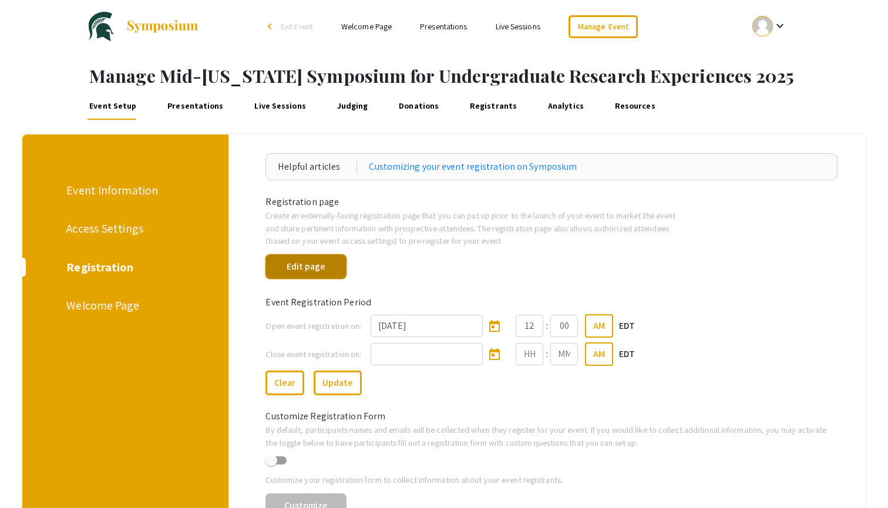
click at [293, 276] on button "Edit page" at bounding box center [306, 266] width 80 height 25
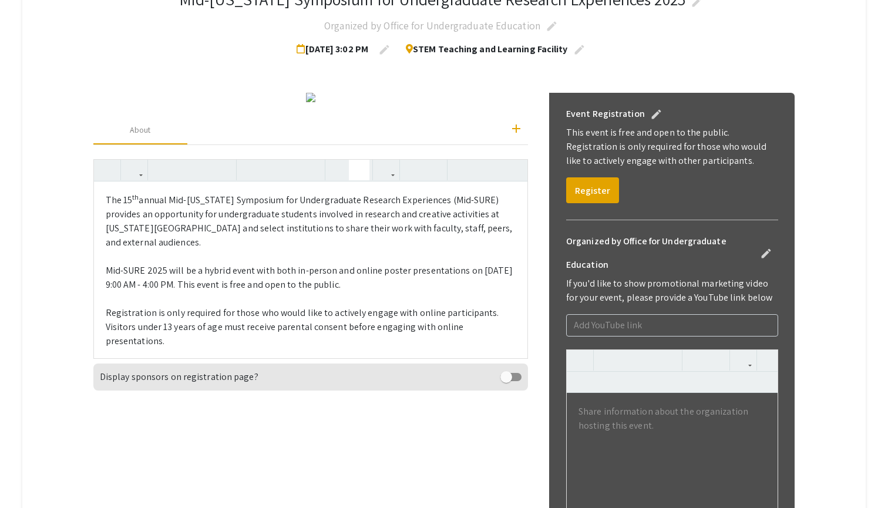
scroll to position [252, 0]
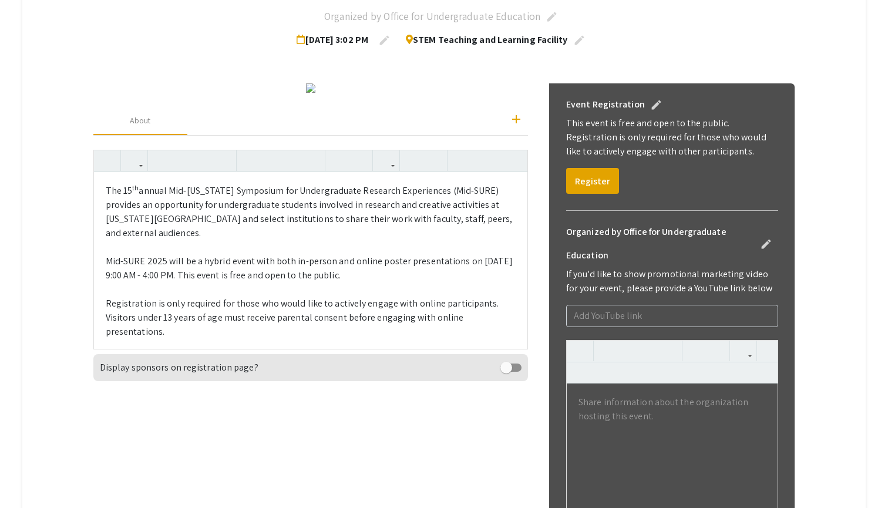
click at [184, 355] on p "The 15 th annual Mid-Michigan Symposium for Undergraduate Research Experiences …" at bounding box center [311, 297] width 411 height 226
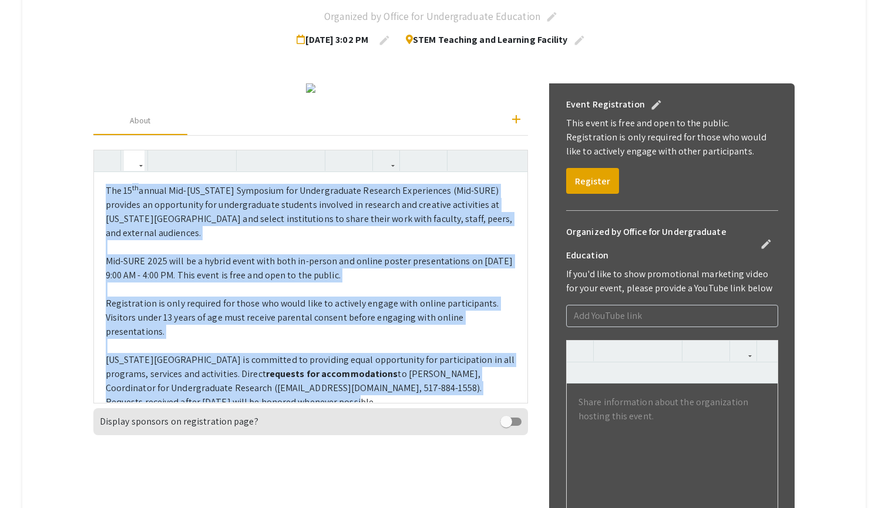
copy p "The 15 th annual Mid-Michigan Symposium for Undergraduate Research Experiences …"
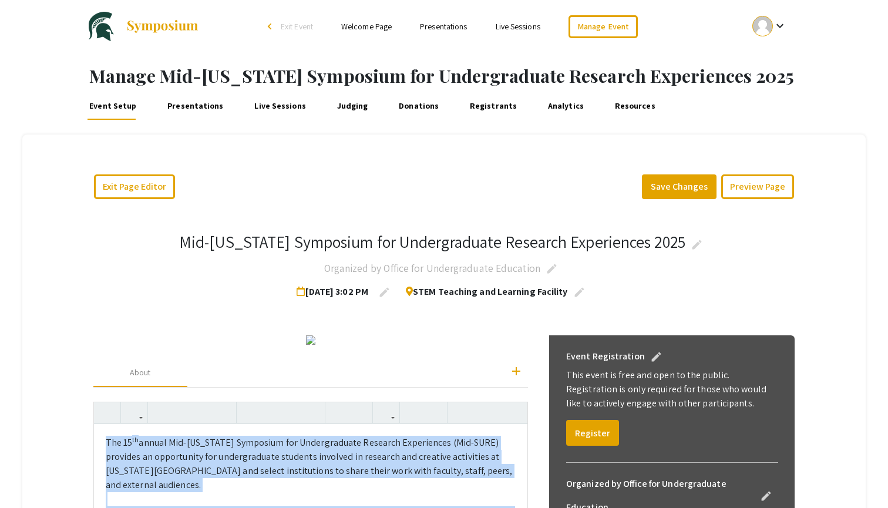
scroll to position [0, 0]
click at [756, 33] on div at bounding box center [763, 26] width 21 height 21
click at [747, 60] on button "My Account" at bounding box center [776, 58] width 72 height 28
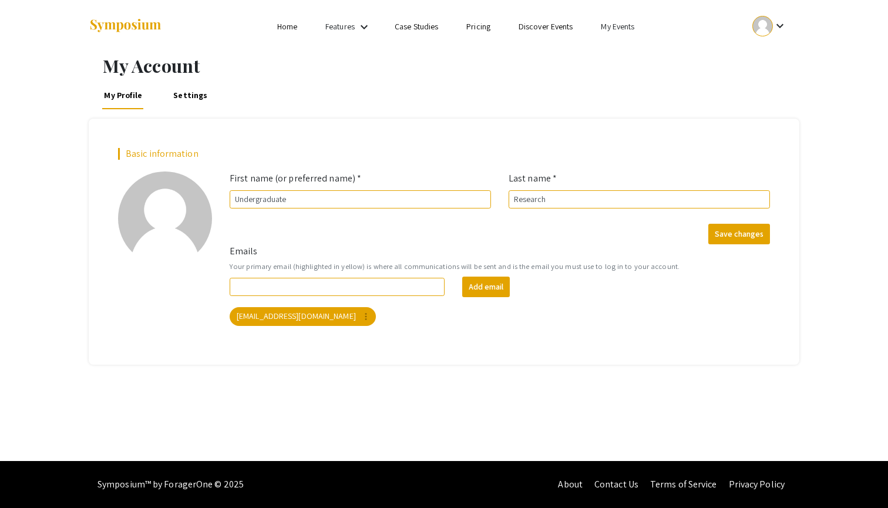
click at [623, 27] on link "My Events" at bounding box center [617, 26] width 33 height 11
click at [614, 52] on button "Events I've organized" at bounding box center [637, 52] width 100 height 28
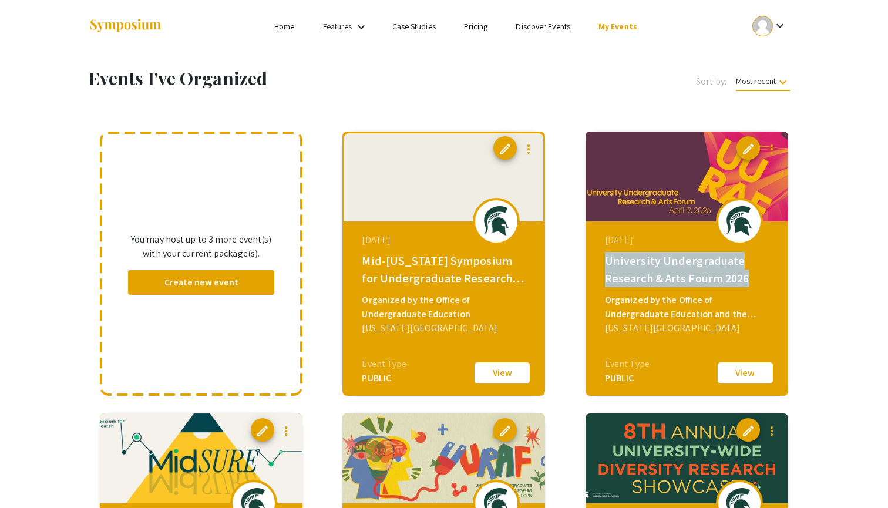
drag, startPoint x: 605, startPoint y: 261, endPoint x: 755, endPoint y: 284, distance: 152.1
click at [755, 284] on div "University Undergraduate Research & Arts Fourm 2026" at bounding box center [688, 269] width 167 height 35
copy div "University Undergraduate Research & Arts Fourm 2026"
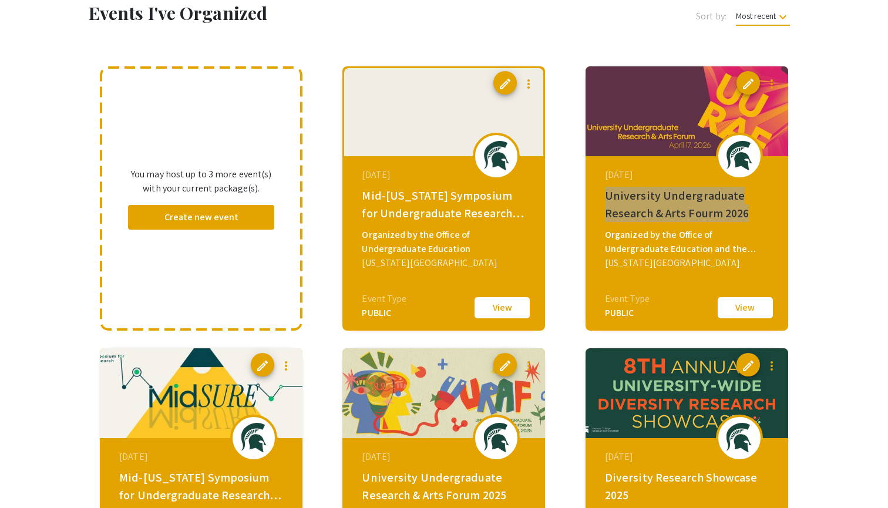
scroll to position [89, 0]
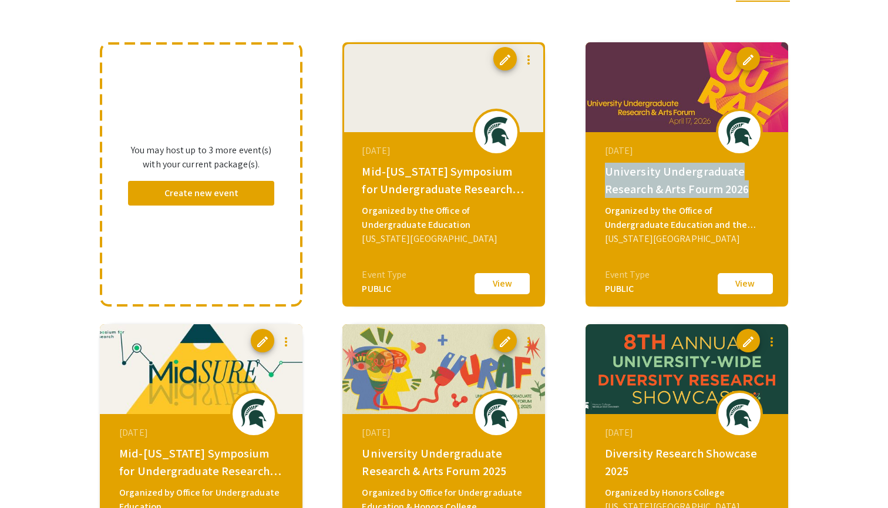
click at [502, 342] on span "edit" at bounding box center [505, 342] width 14 height 14
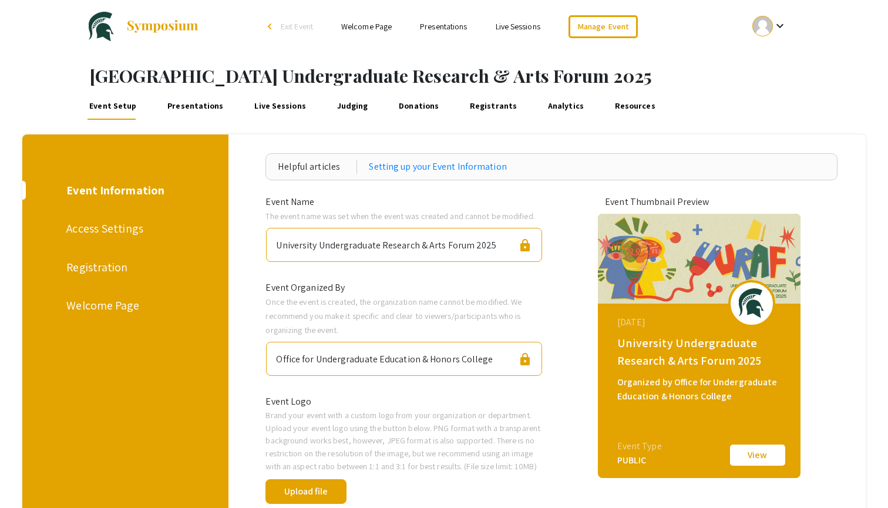
click at [73, 270] on div "Registration" at bounding box center [123, 267] width 114 height 18
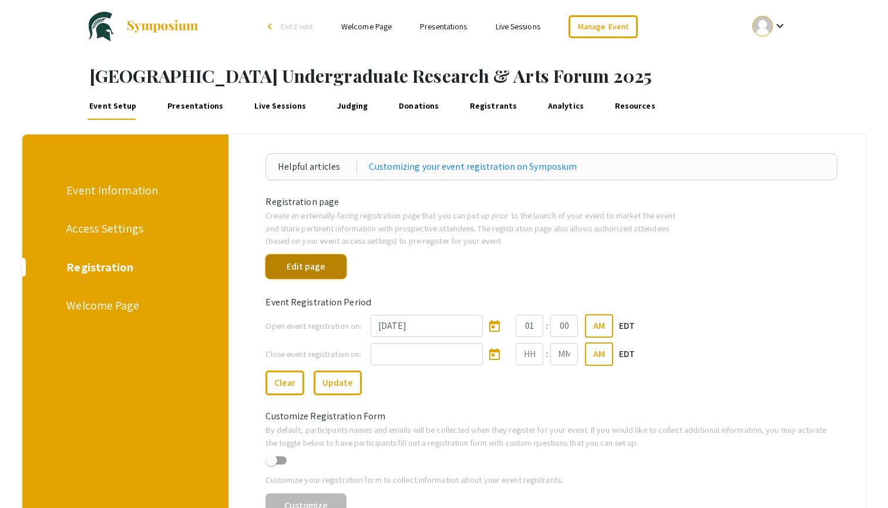
click at [313, 270] on button "Edit page" at bounding box center [306, 266] width 80 height 25
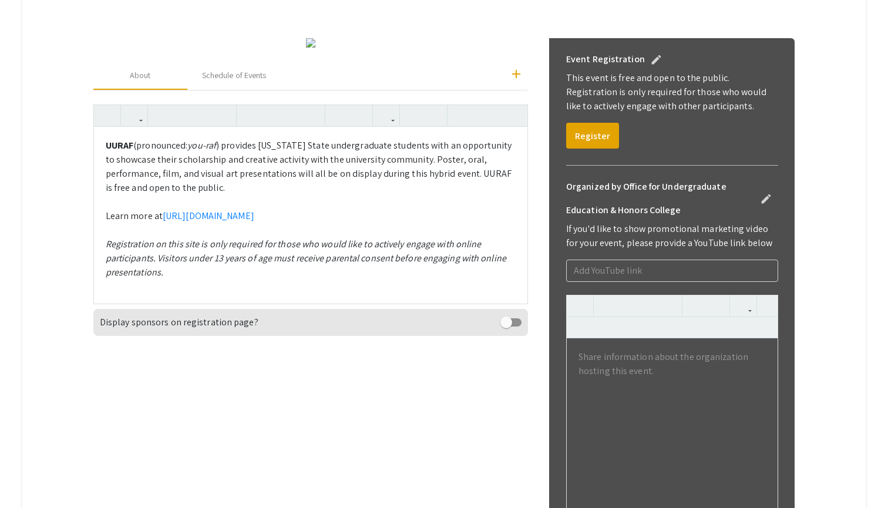
scroll to position [380, 0]
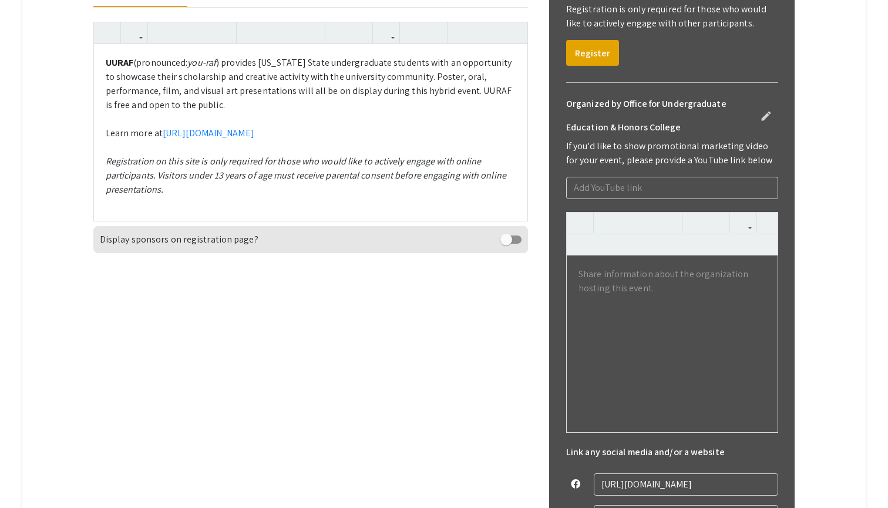
click at [307, 197] on p "UURAF (pronounced: you-raf ) provides Michigan State undergraduate students wit…" at bounding box center [311, 126] width 411 height 141
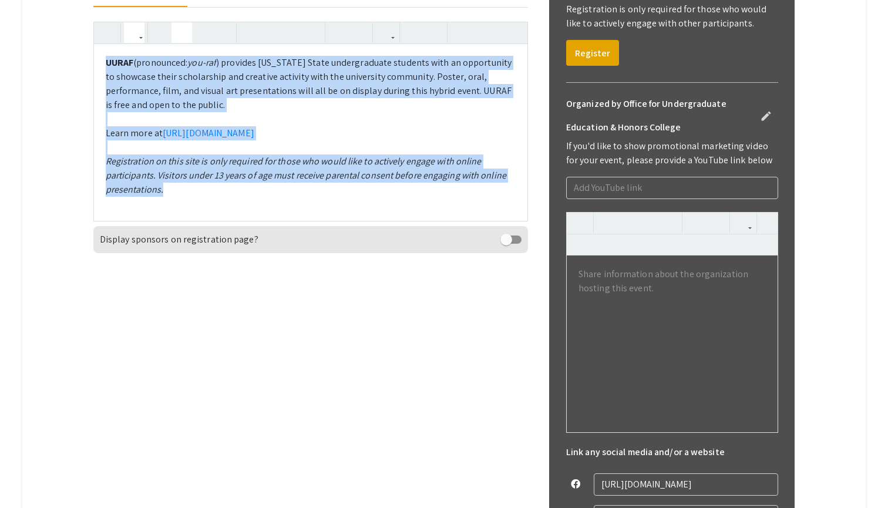
copy p "UURAF (pronounced: you-raf ) provides Michigan State undergraduate students wit…"
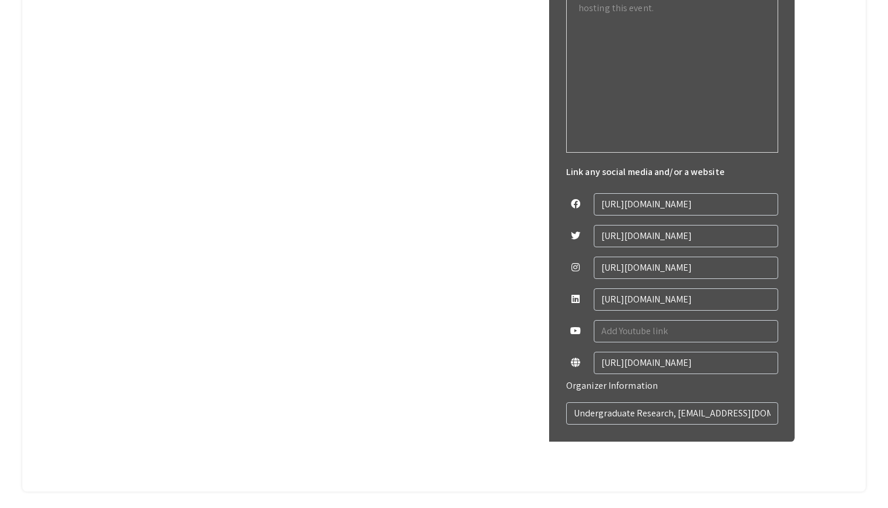
scroll to position [699, 0]
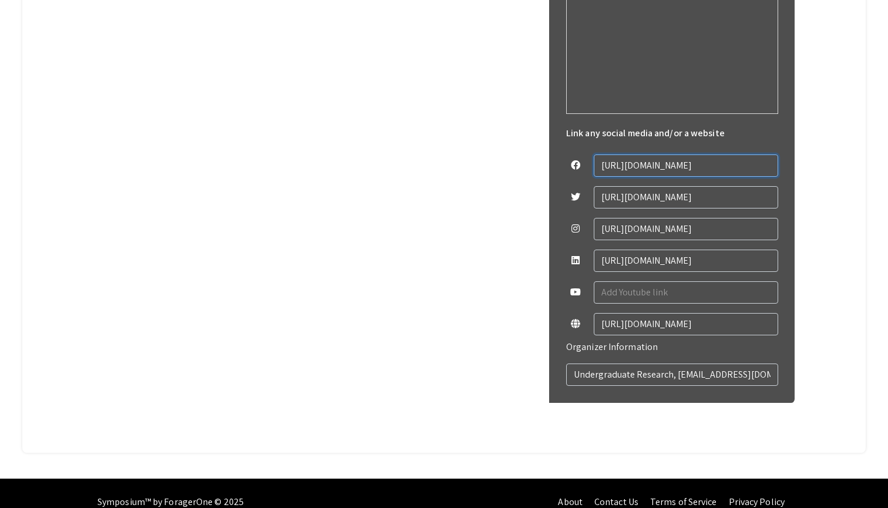
drag, startPoint x: 745, startPoint y: 166, endPoint x: 545, endPoint y: 163, distance: 200.3
click at [545, 163] on div "Change Image Remove Image add About Schedule of Events UURAF (pronounced: you-r…" at bounding box center [444, 30] width 702 height 816
drag, startPoint x: 763, startPoint y: 377, endPoint x: 514, endPoint y: 379, distance: 248.5
click at [514, 379] on div "Change Image Remove Image add About Schedule of Events UURAF (pronounced: you-r…" at bounding box center [444, 30] width 702 height 816
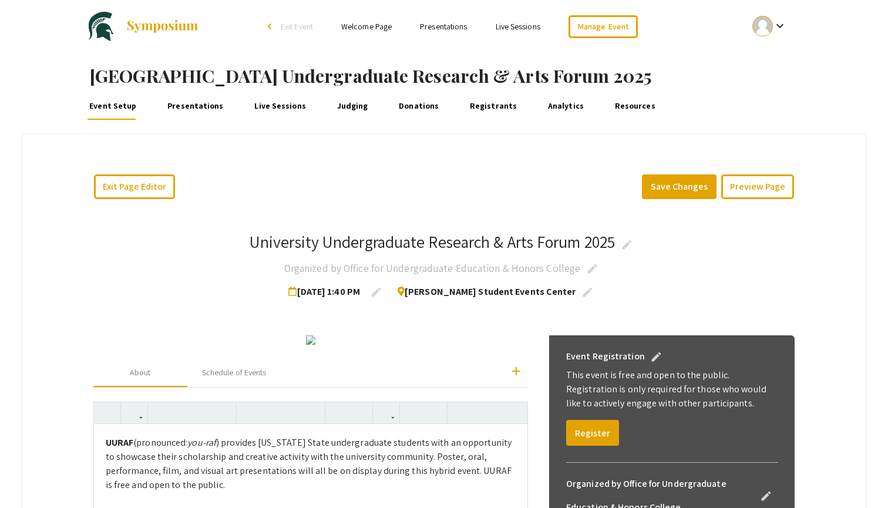
scroll to position [0, 0]
click at [763, 25] on div at bounding box center [763, 26] width 21 height 21
click at [758, 58] on button "My Account" at bounding box center [776, 58] width 72 height 28
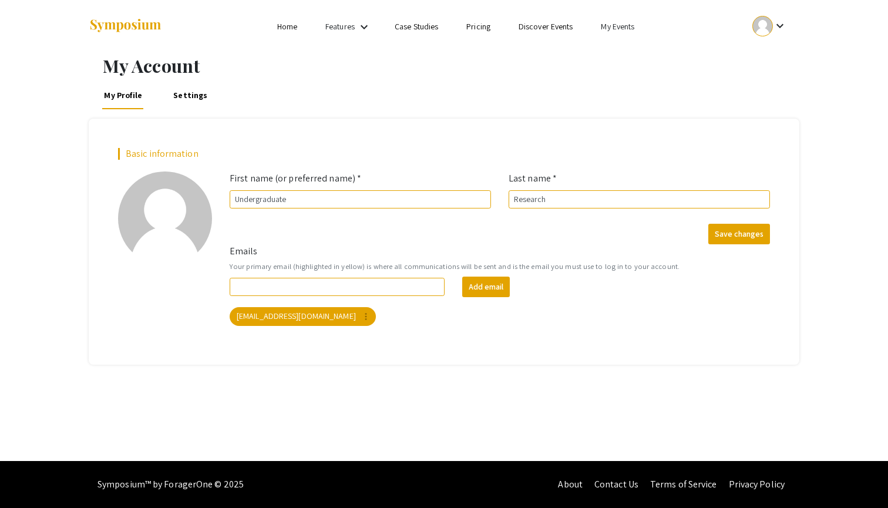
click at [611, 24] on link "My Events" at bounding box center [617, 26] width 33 height 11
click at [609, 46] on button "Events I've organized" at bounding box center [637, 52] width 100 height 28
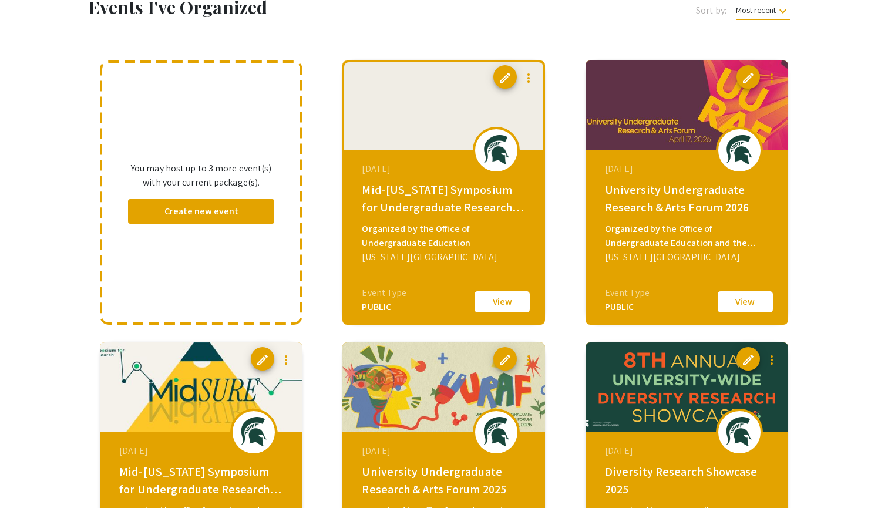
scroll to position [100, 0]
